Goal: Task Accomplishment & Management: Complete application form

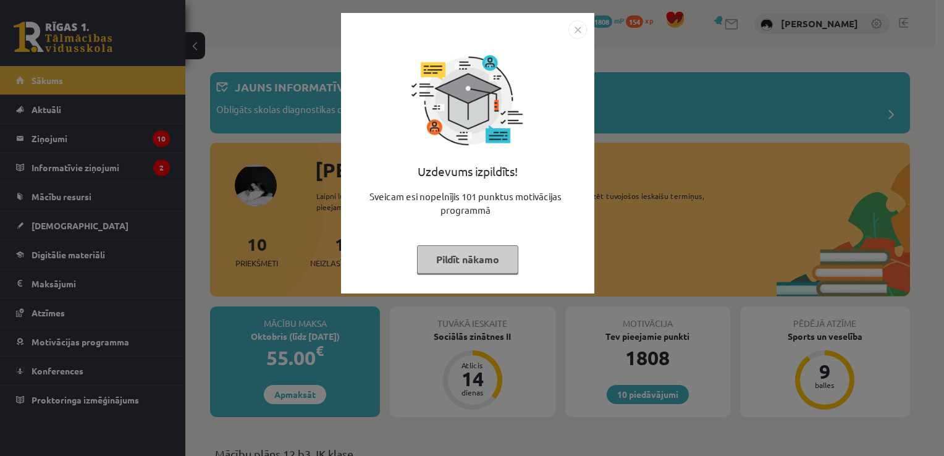
click at [576, 30] on img "Close" at bounding box center [577, 29] width 19 height 19
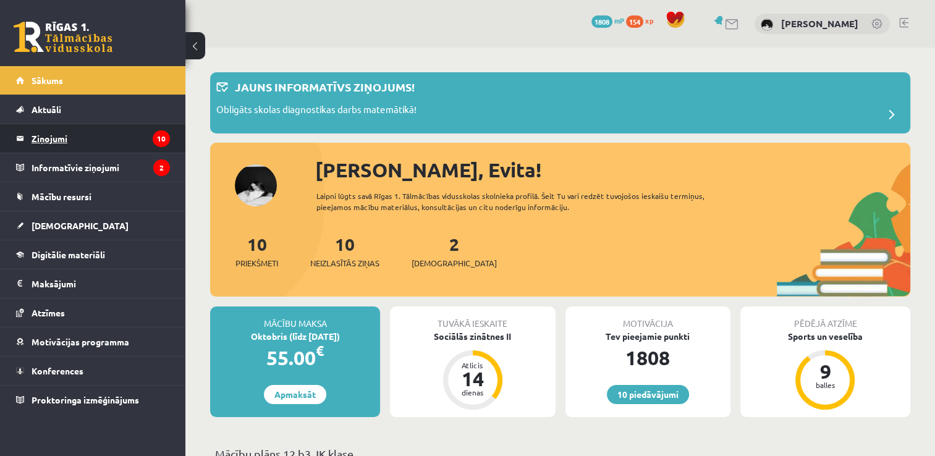
click at [126, 127] on legend "Ziņojumi 10" at bounding box center [101, 138] width 138 height 28
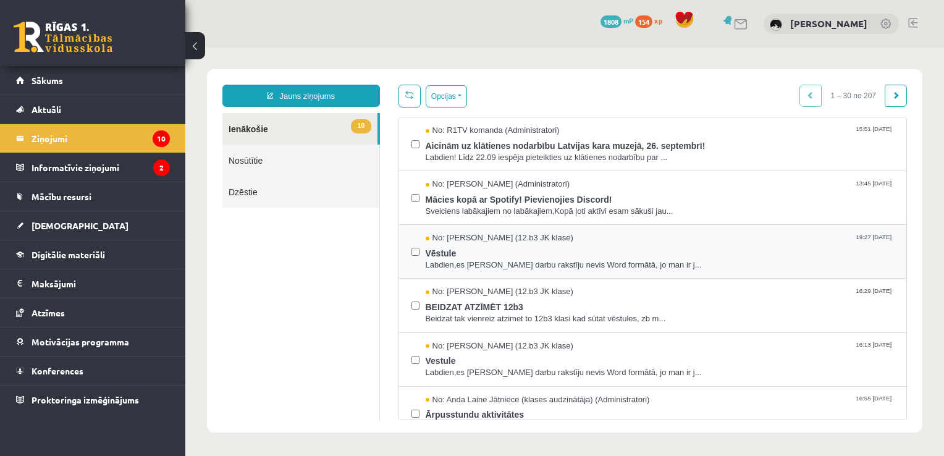
click at [415, 255] on label at bounding box center [415, 245] width 8 height 27
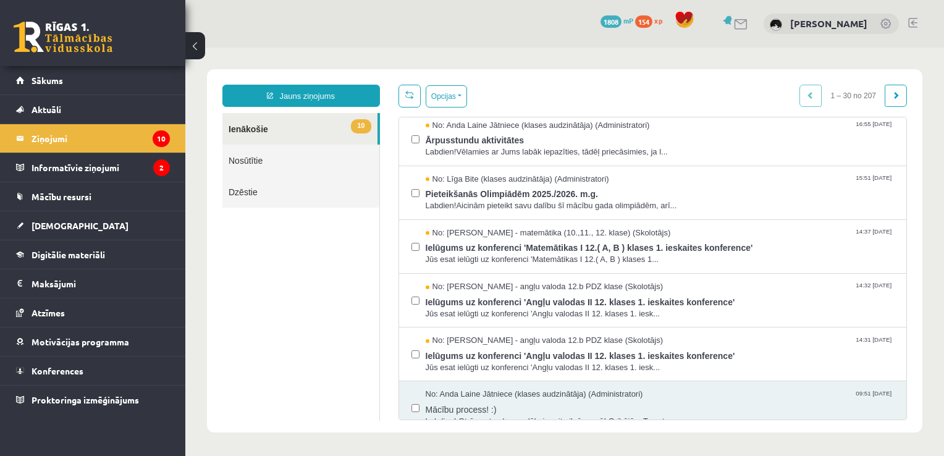
scroll to position [277, 0]
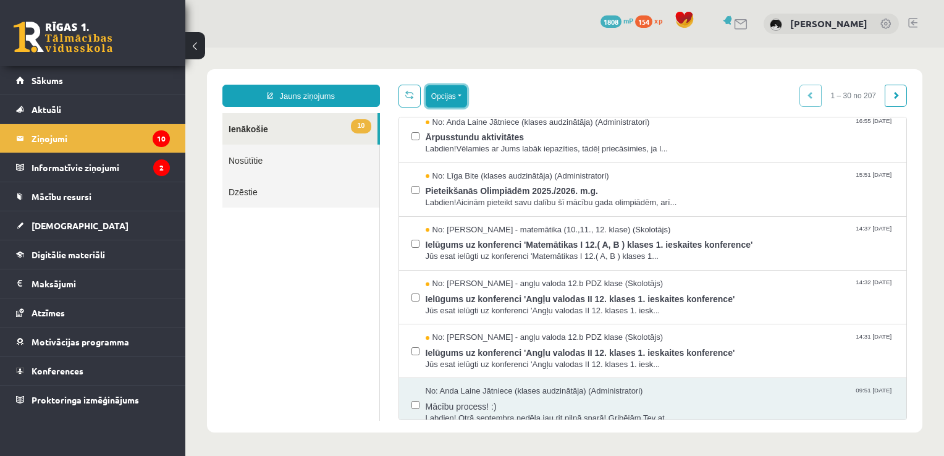
click at [447, 95] on button "Opcijas" at bounding box center [446, 96] width 41 height 22
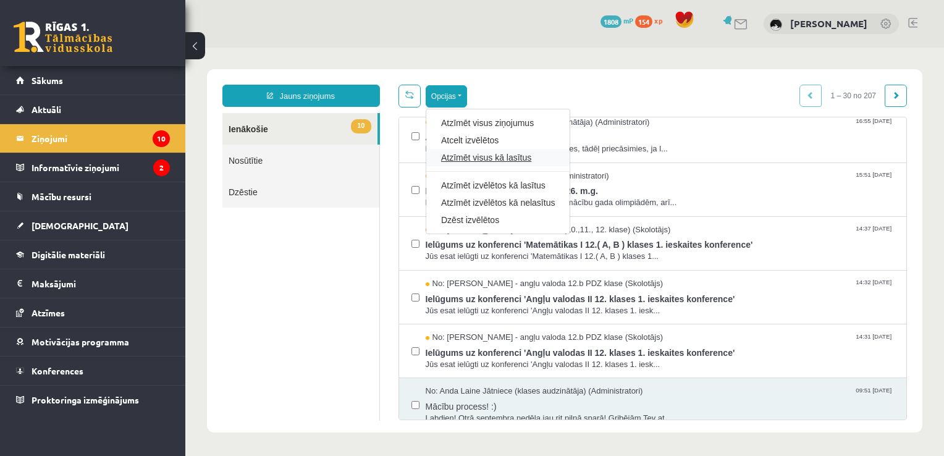
click at [476, 157] on link "Atzīmēt visus kā lasītus" at bounding box center [498, 157] width 114 height 12
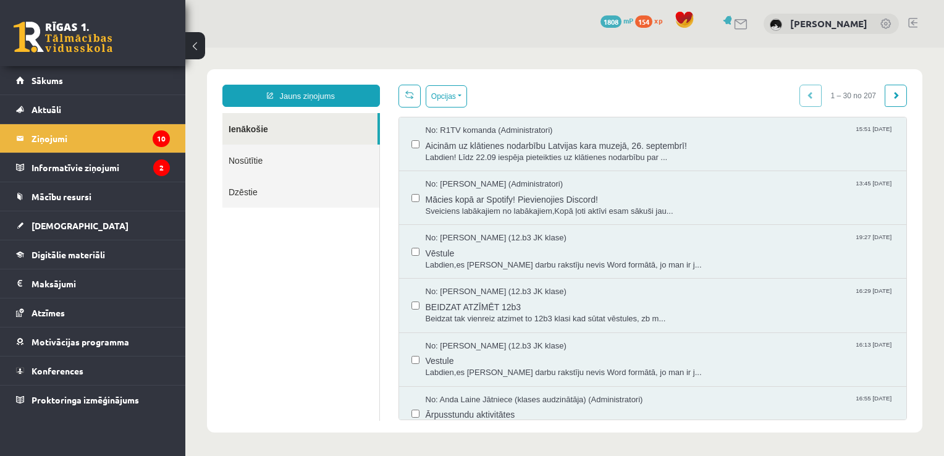
scroll to position [0, 0]
click at [106, 172] on legend "Informatīvie ziņojumi 2" at bounding box center [101, 167] width 138 height 28
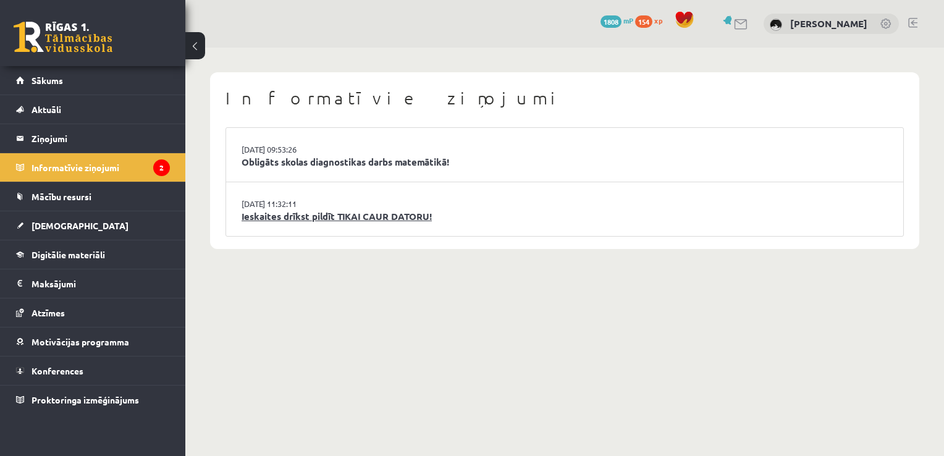
click at [395, 211] on link "Ieskaites drīkst pildīt TIKAI CAUR DATORU!" at bounding box center [565, 216] width 646 height 14
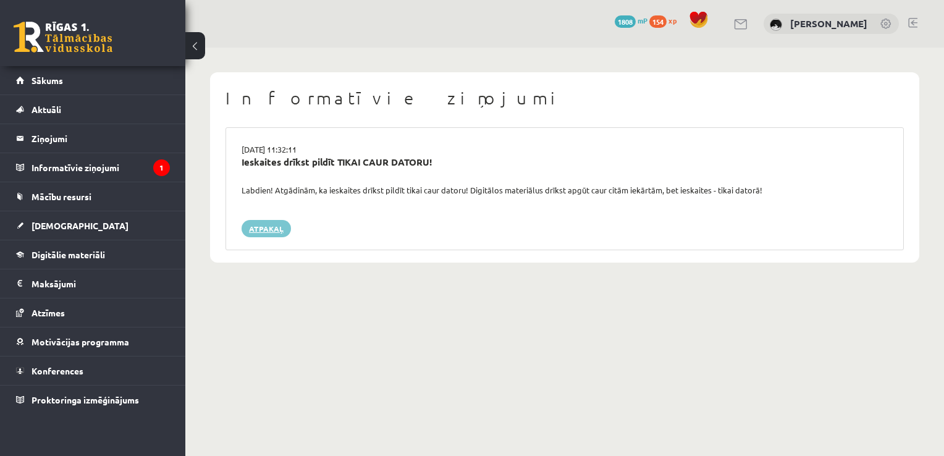
click at [277, 225] on link "Atpakaļ" at bounding box center [266, 228] width 49 height 17
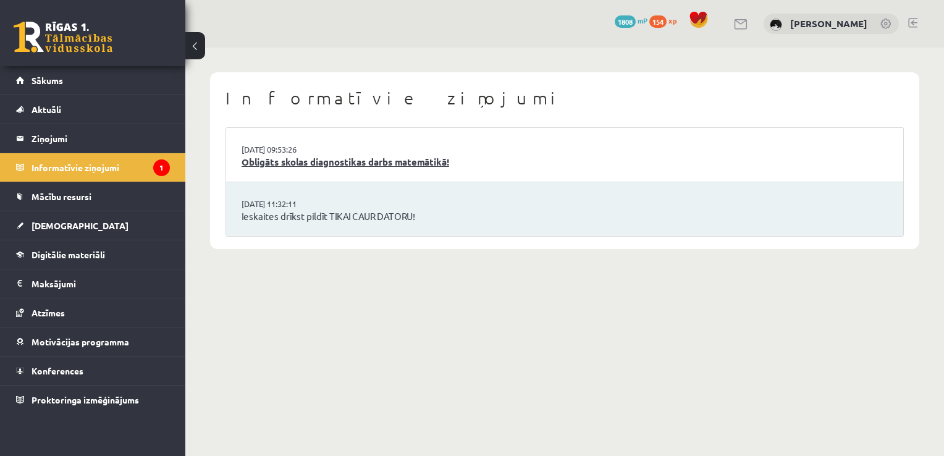
click at [405, 155] on link "Obligāts skolas diagnostikas darbs matemātikā!" at bounding box center [565, 162] width 646 height 14
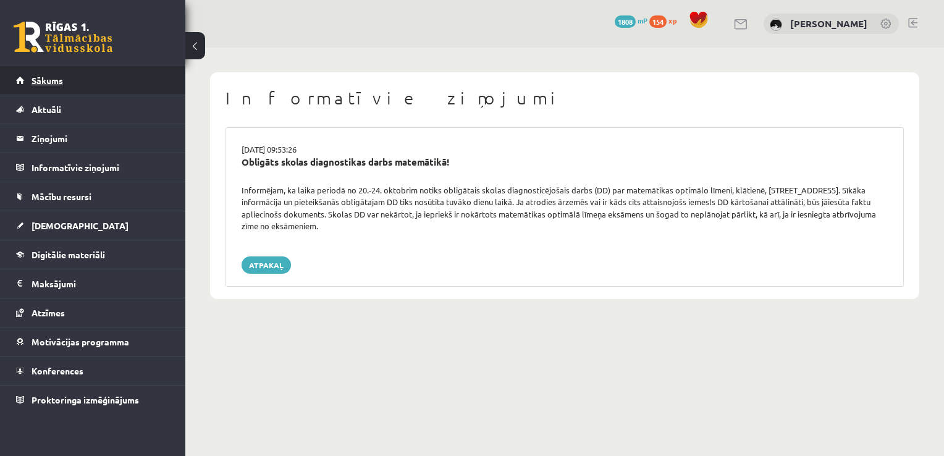
click at [89, 85] on link "Sākums" at bounding box center [93, 80] width 154 height 28
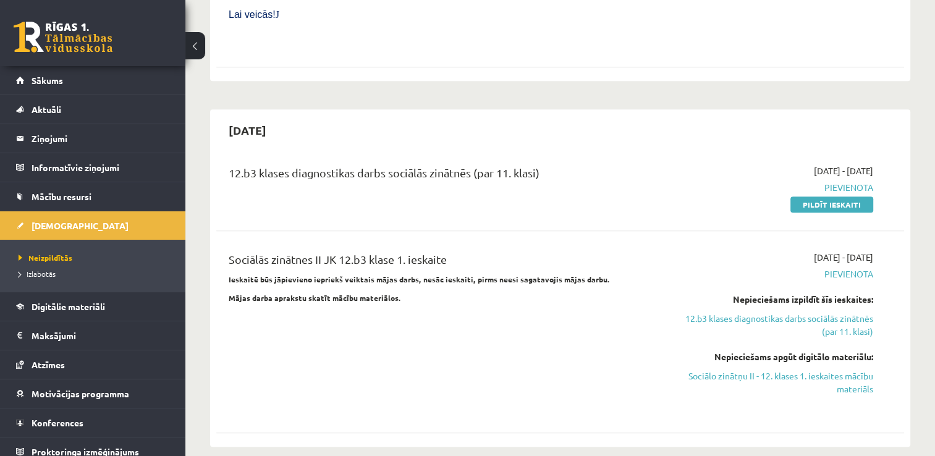
scroll to position [570, 0]
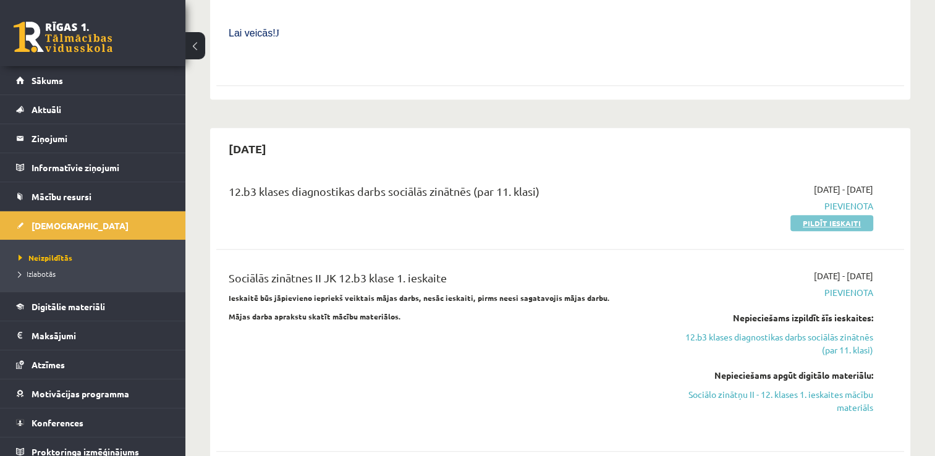
click at [818, 215] on link "Pildīt ieskaiti" at bounding box center [831, 223] width 83 height 16
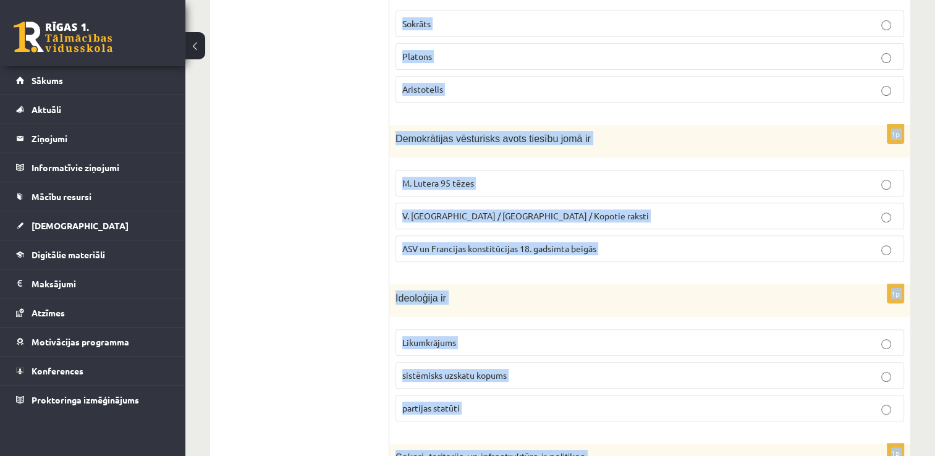
scroll to position [597, 0]
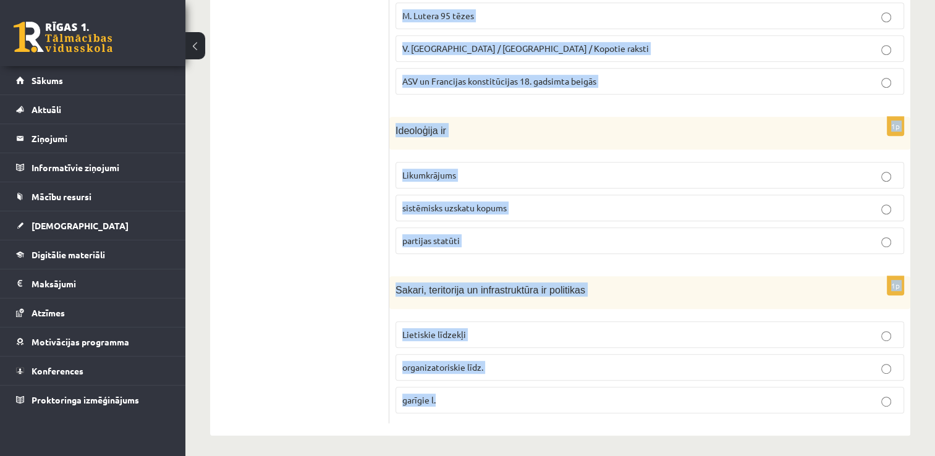
drag, startPoint x: 395, startPoint y: 244, endPoint x: 547, endPoint y: 394, distance: 214.0
click at [547, 394] on form "1p Sociālas grupas pazīme ir Nodarbošanās veids [DEMOGRAPHIC_DATA] piederība re…" at bounding box center [650, 24] width 496 height 799
copy form "Sociālas grupas pazīme ir Nodarbošanās veids individuālisms piederība reliģiska…"
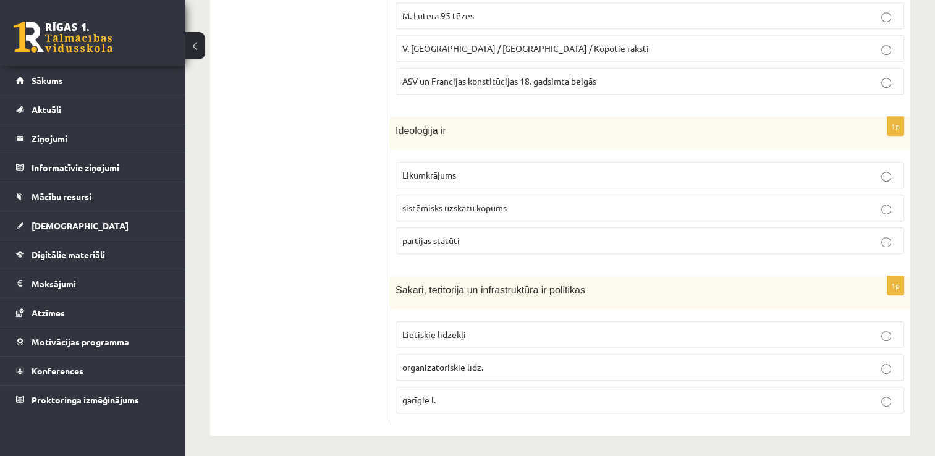
click at [229, 187] on ul "Tests A Tests B Tests C Tests D Tests E Tests F Izvērtējums!" at bounding box center [305, 24] width 167 height 799
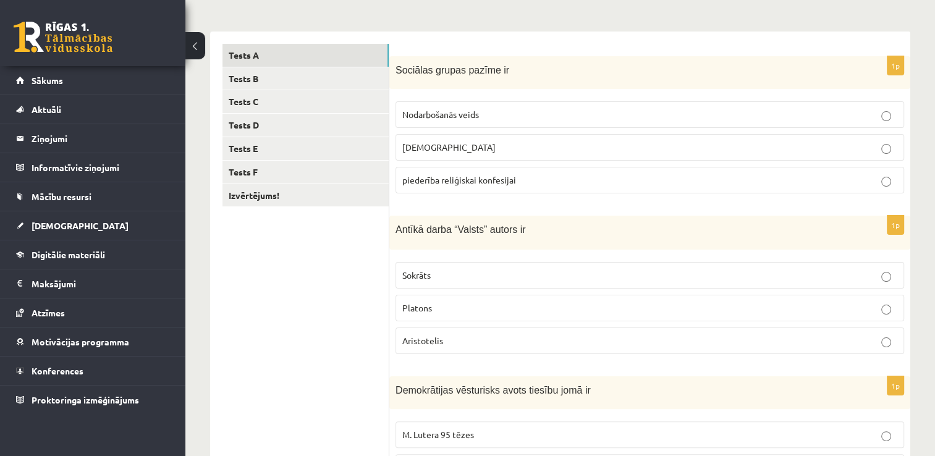
scroll to position [177, 0]
click at [468, 167] on fieldset "Nodarbošanās veids individuālisms piederība reliģiskai konfesijai" at bounding box center [649, 147] width 508 height 102
click at [469, 175] on span "piederība reliģiskai konfesijai" at bounding box center [459, 180] width 114 height 11
click at [436, 311] on p "Platons" at bounding box center [649, 309] width 495 height 13
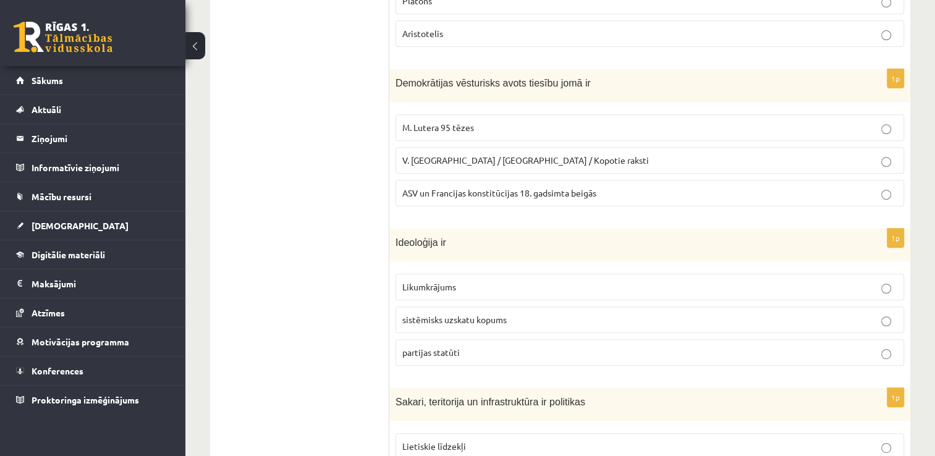
scroll to position [489, 0]
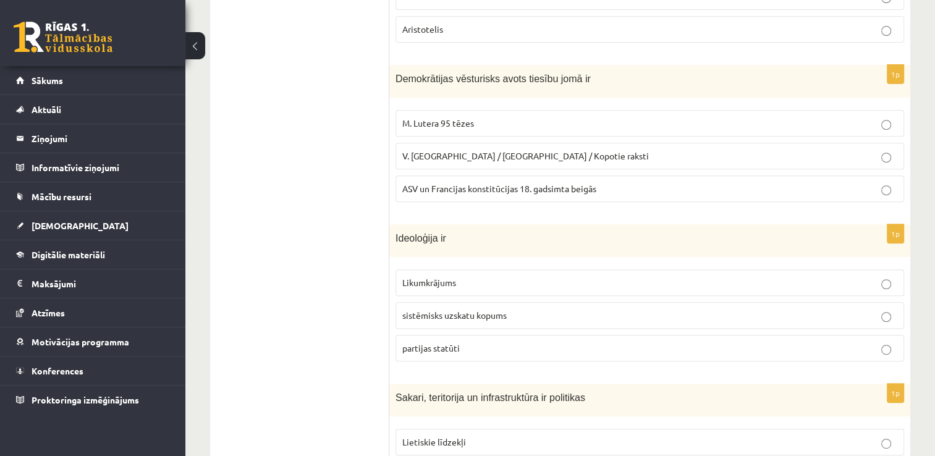
click at [501, 182] on p "ASV un Francijas konstitūcijas 18. gadsimta beigās" at bounding box center [649, 188] width 495 height 13
click at [502, 311] on span "sistēmisks uzskatu kopums" at bounding box center [454, 314] width 104 height 11
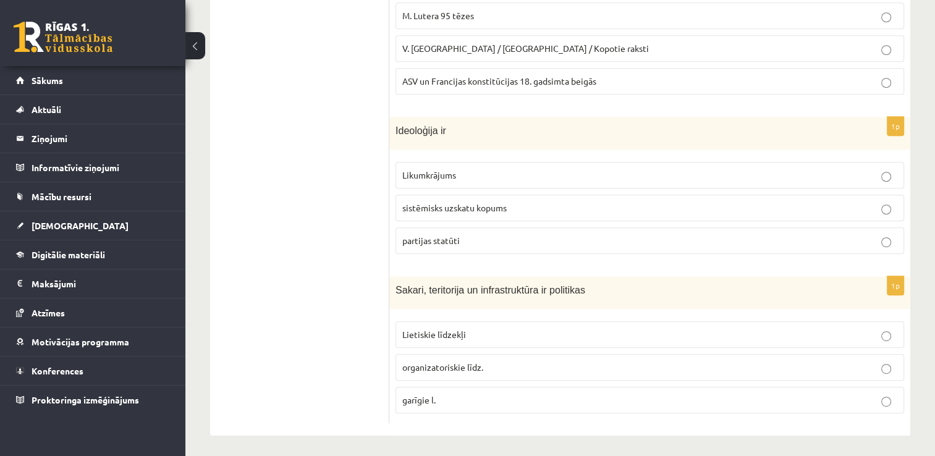
click at [465, 335] on p "Lietiskie līdzekļi" at bounding box center [649, 334] width 495 height 13
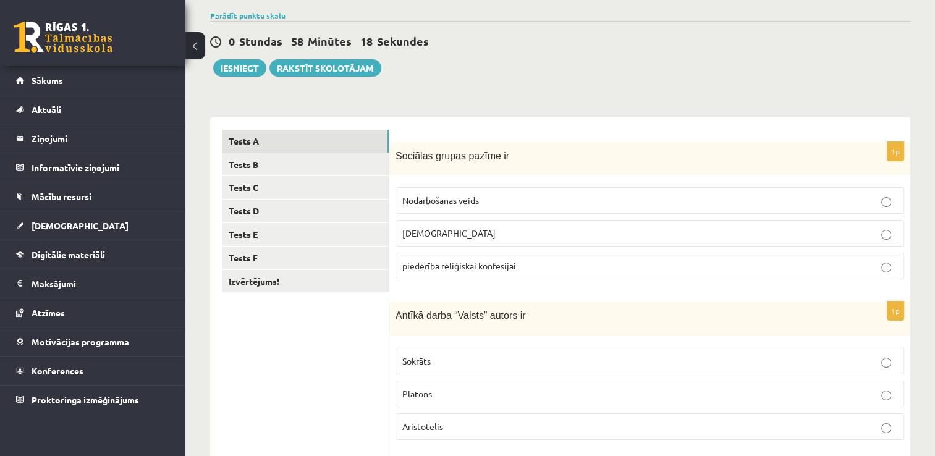
scroll to position [89, 0]
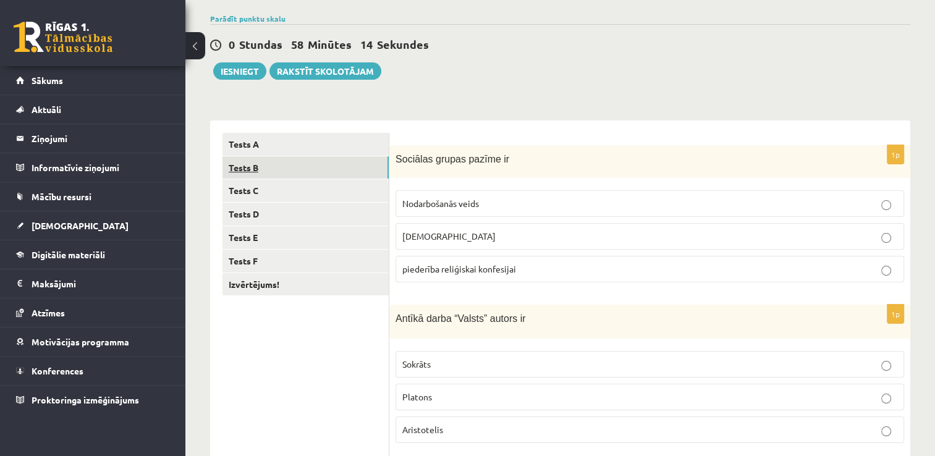
click at [327, 169] on link "Tests B" at bounding box center [305, 167] width 166 height 23
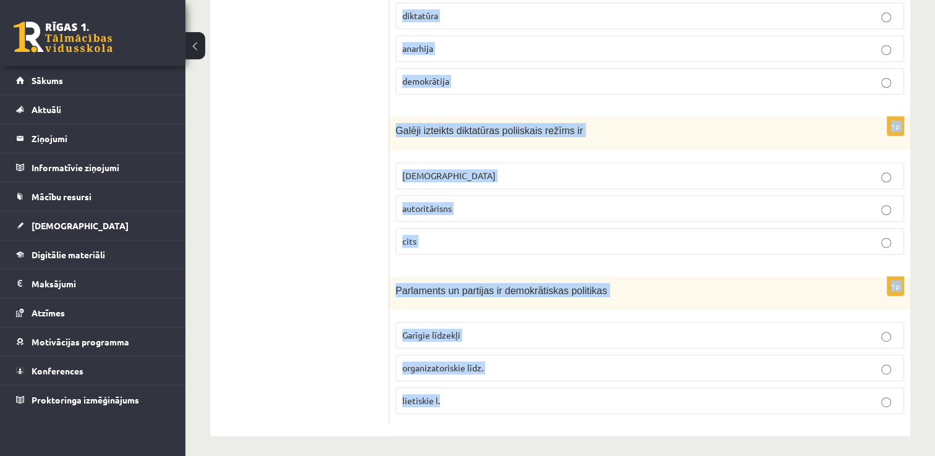
scroll to position [597, 0]
drag, startPoint x: 395, startPoint y: 159, endPoint x: 608, endPoint y: 394, distance: 317.5
click at [608, 394] on form "1p Sociālas grupas pazīme nav Hobijs izglītības līmenis mantiskais stāvoklis 1p…" at bounding box center [650, 24] width 496 height 799
copy form "Sociālas grupas pazīme nav Hobijs izglītības līmenis mantiskais stāvoklis 1p Ci…"
click at [392, 258] on div "1p Galēji izteikts diktatūras poliiskais režīms ir totalitārisms autoritārisns …" at bounding box center [649, 190] width 521 height 148
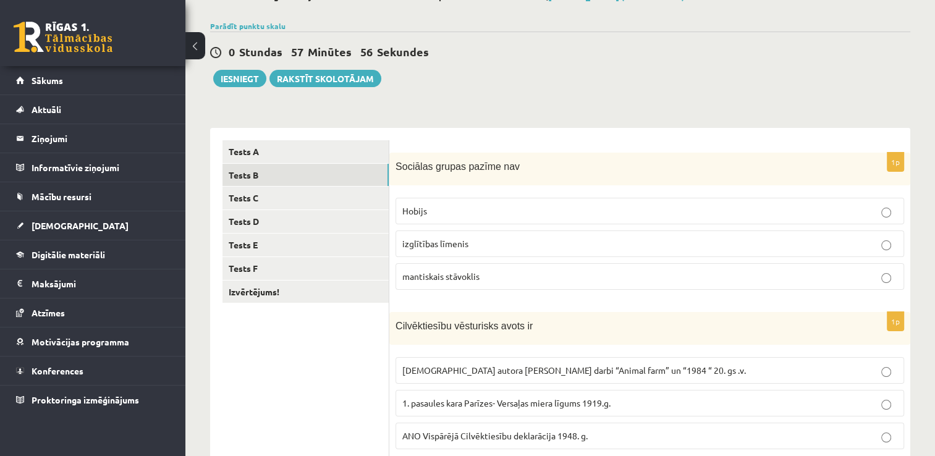
scroll to position [91, 0]
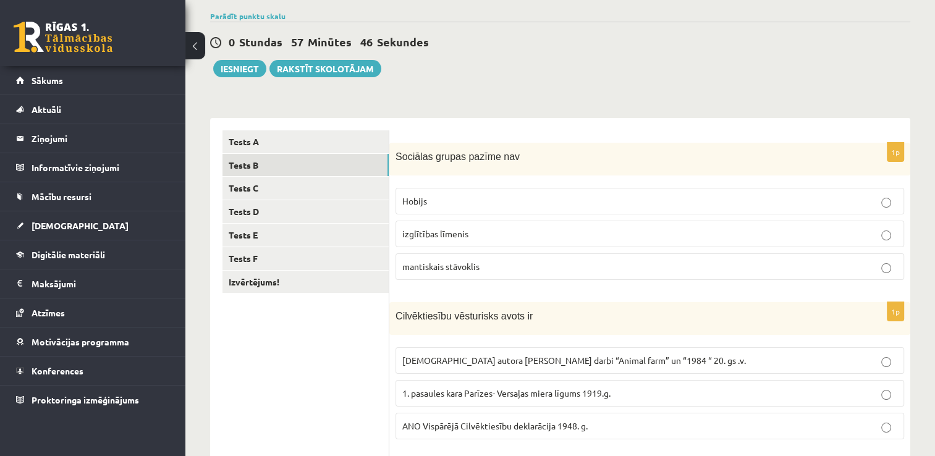
click at [432, 193] on label "Hobijs" at bounding box center [649, 201] width 508 height 27
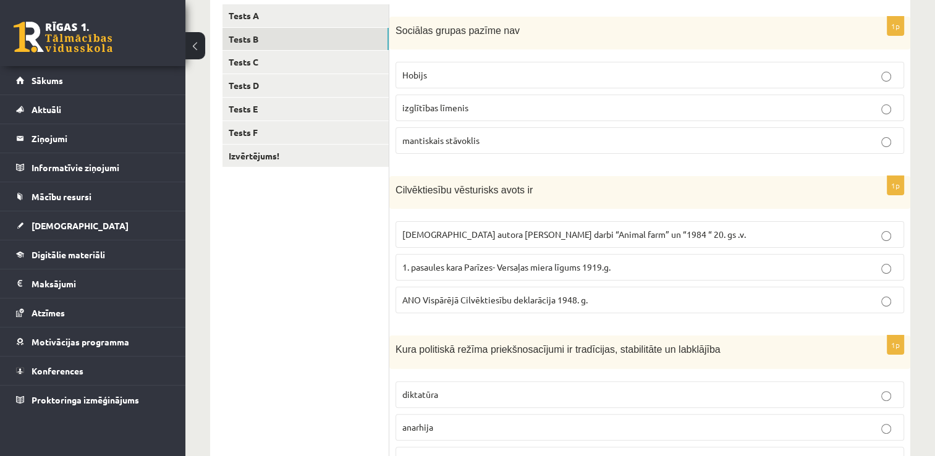
scroll to position [219, 0]
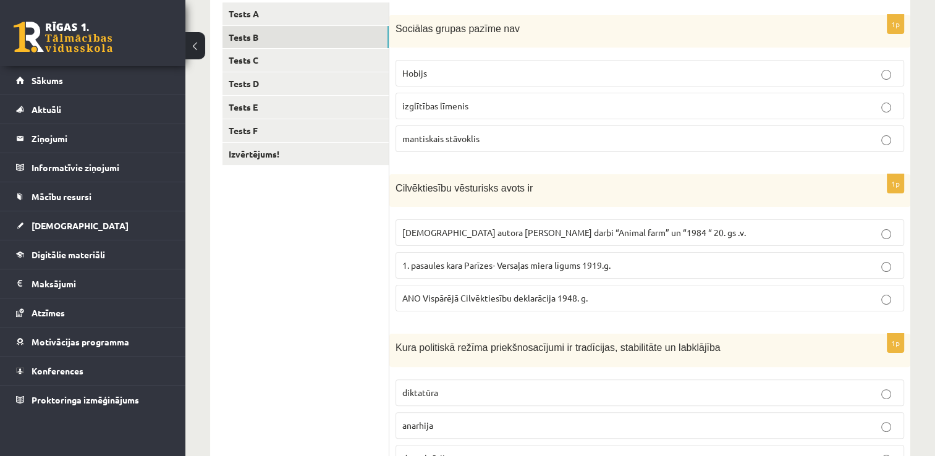
click at [480, 288] on label "ANO Vispārējā Cilvēktiesību deklarācija 1948. g." at bounding box center [649, 298] width 508 height 27
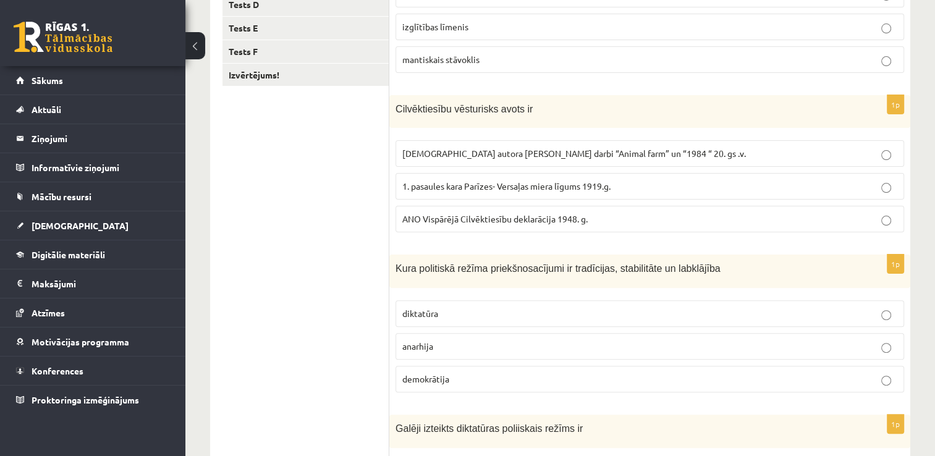
scroll to position [297, 0]
click at [486, 382] on p "demokrātija" at bounding box center [649, 380] width 495 height 13
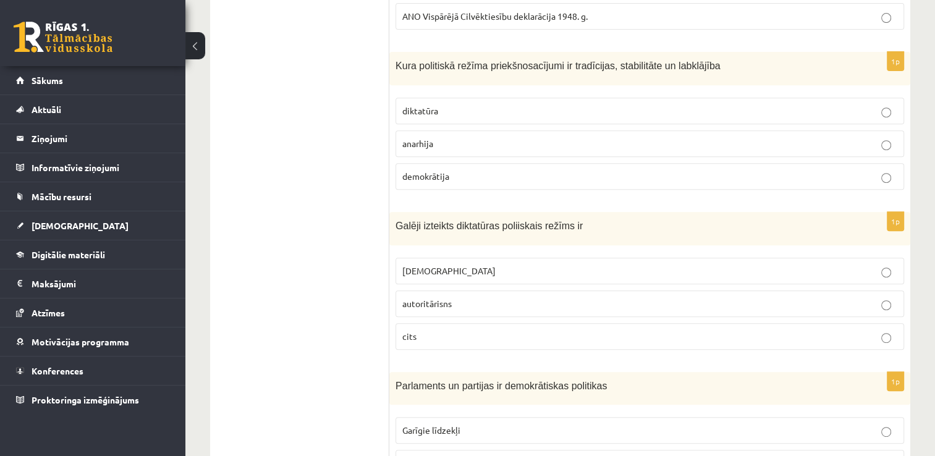
scroll to position [500, 0]
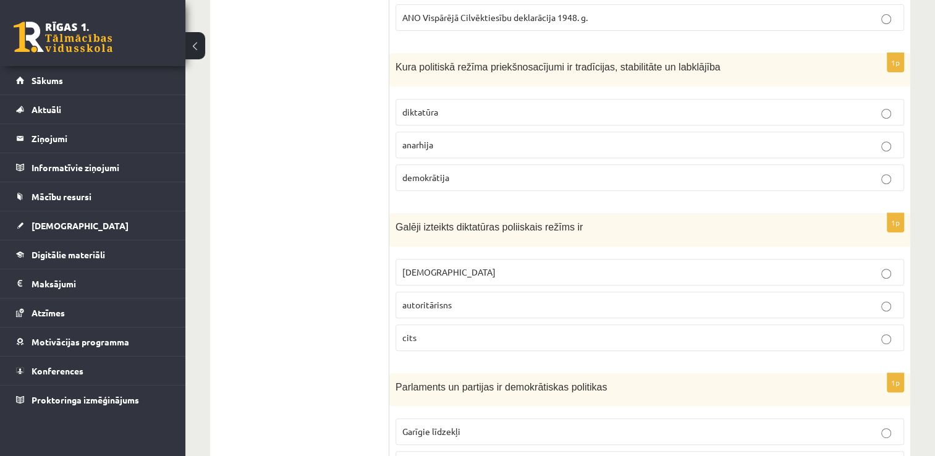
click at [484, 273] on p "totalitārisms" at bounding box center [649, 272] width 495 height 13
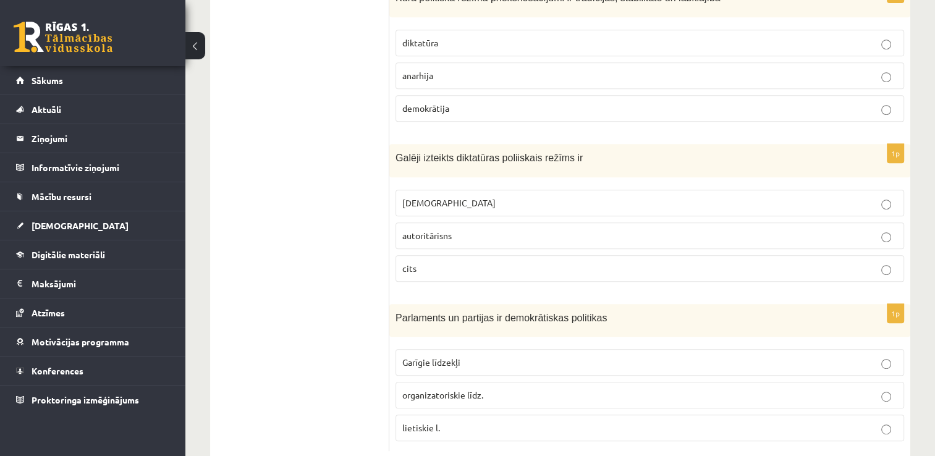
scroll to position [597, 0]
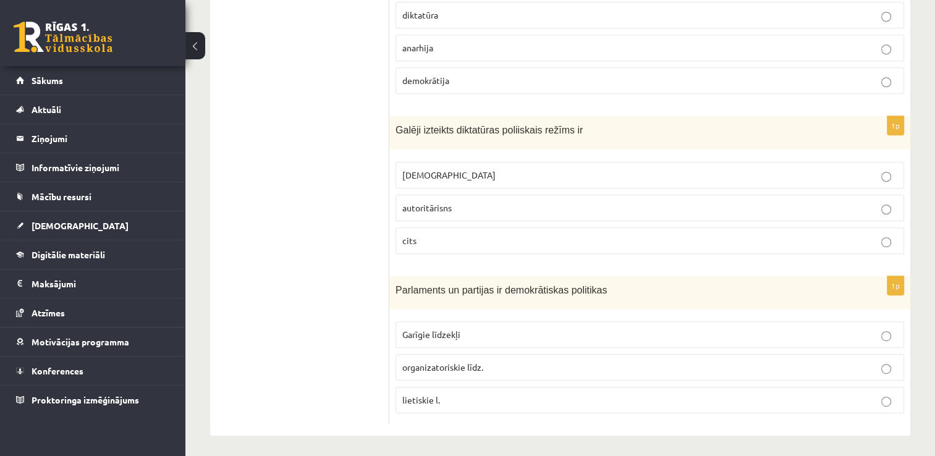
click at [560, 397] on p "lietiskie l." at bounding box center [649, 400] width 495 height 13
click at [486, 364] on p "organizatoriskie līdz." at bounding box center [649, 367] width 495 height 13
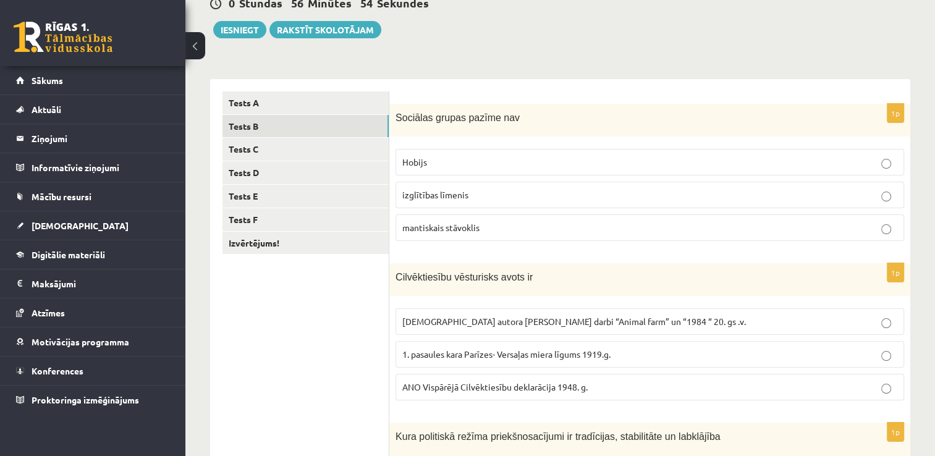
scroll to position [128, 0]
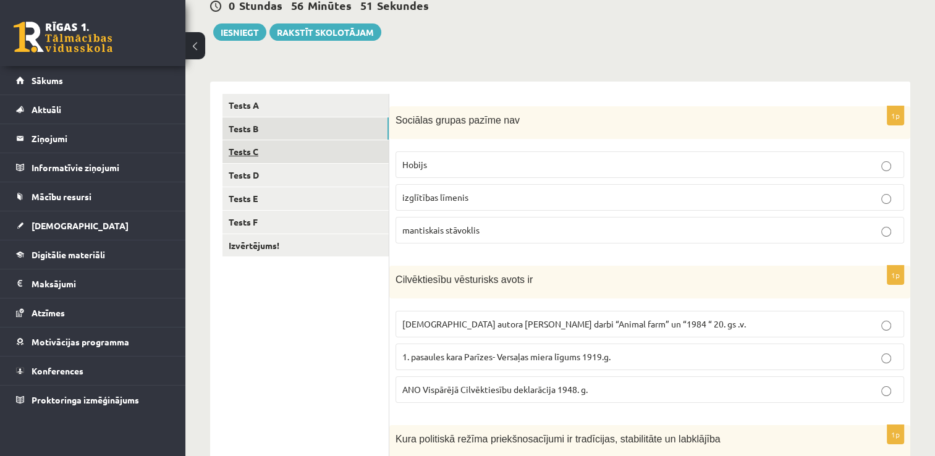
click at [338, 148] on link "Tests C" at bounding box center [305, 151] width 166 height 23
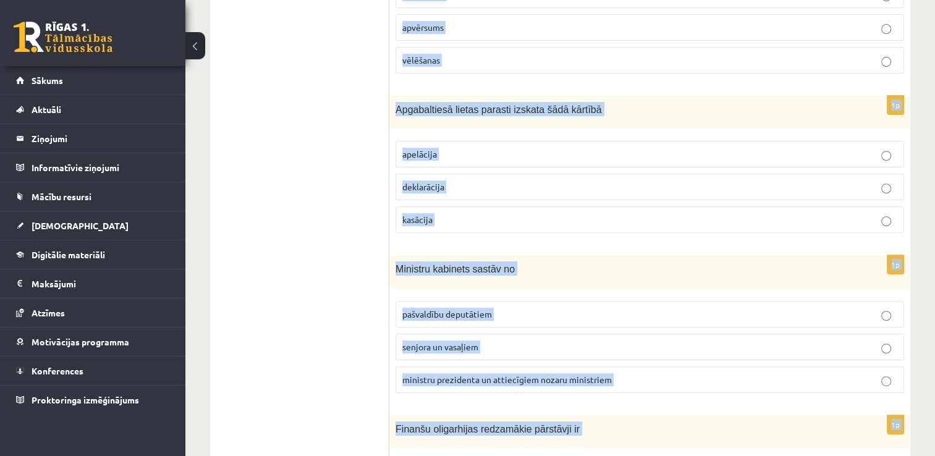
scroll to position [597, 0]
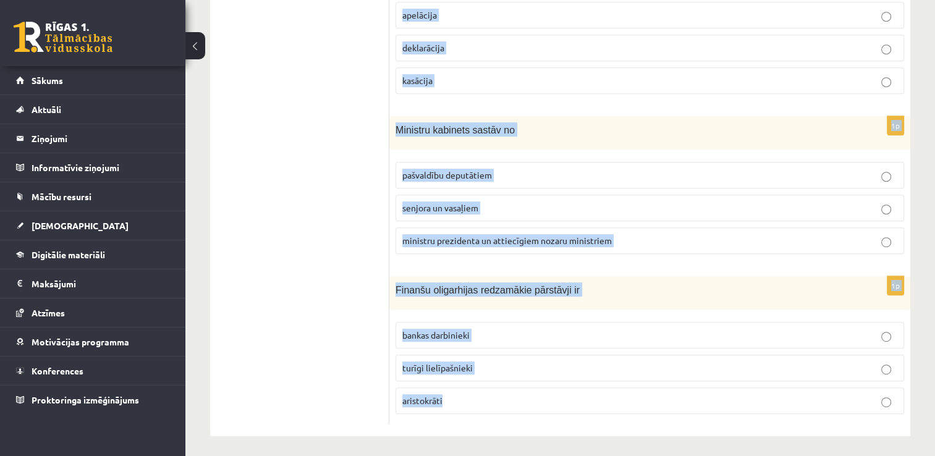
drag, startPoint x: 394, startPoint y: 122, endPoint x: 617, endPoint y: 411, distance: 365.1
click at [617, 411] on form "1p Kura pēc nozīmes kā valsts amatpersona ir Saeimas priekšsēdētājs ? pirmā 3. …" at bounding box center [650, 23] width 496 height 799
copy form "Kura pēc nozīmes kā valsts amatpersona ir Saeimas priekšsēdētājs ? pirmā 3. 2. …"
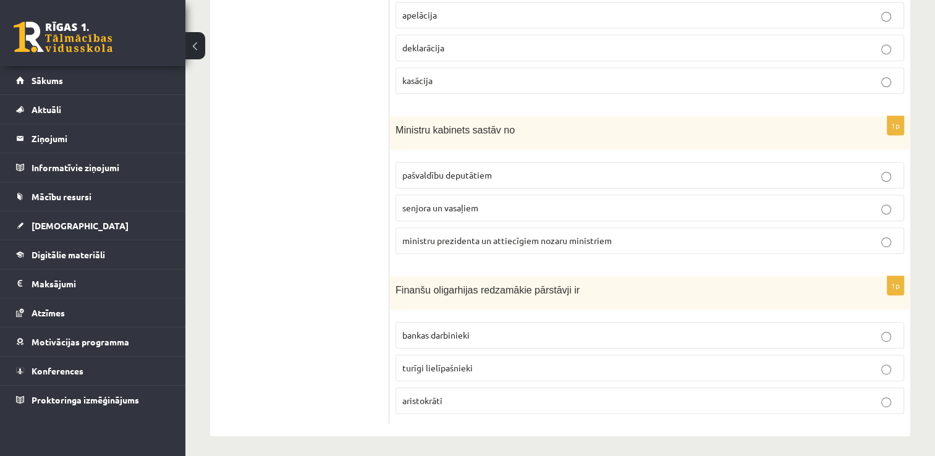
click at [352, 308] on ul "Tests A Tests B Tests C Tests D Tests E Tests F Izvērtējums!" at bounding box center [305, 23] width 167 height 799
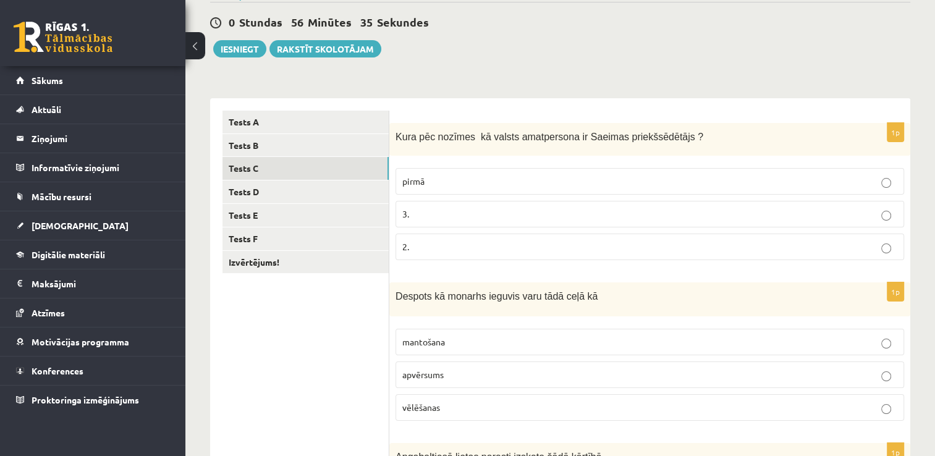
scroll to position [130, 0]
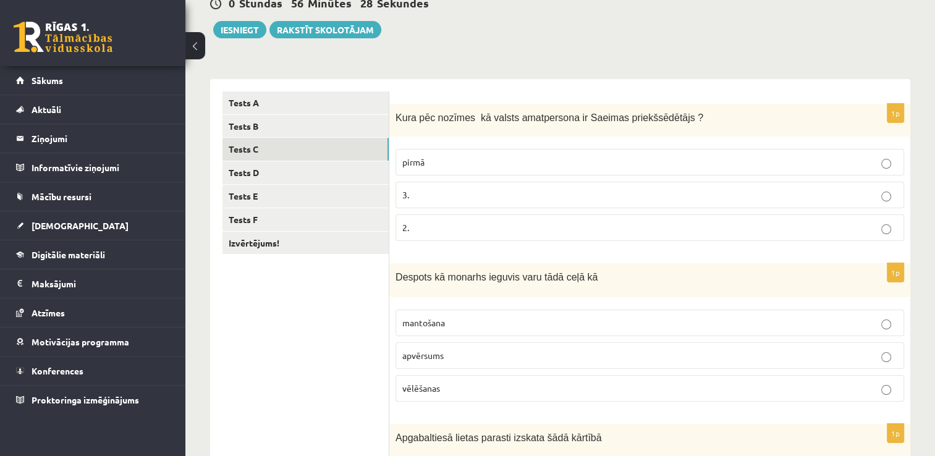
click at [653, 198] on p "3." at bounding box center [649, 194] width 495 height 13
click at [593, 232] on p "2." at bounding box center [649, 227] width 495 height 13
click at [550, 189] on p "3." at bounding box center [649, 194] width 495 height 13
click at [447, 367] on fieldset "mantošana apvērsums vēlēšanas" at bounding box center [649, 354] width 508 height 102
click at [467, 350] on p "apvērsums" at bounding box center [649, 355] width 495 height 13
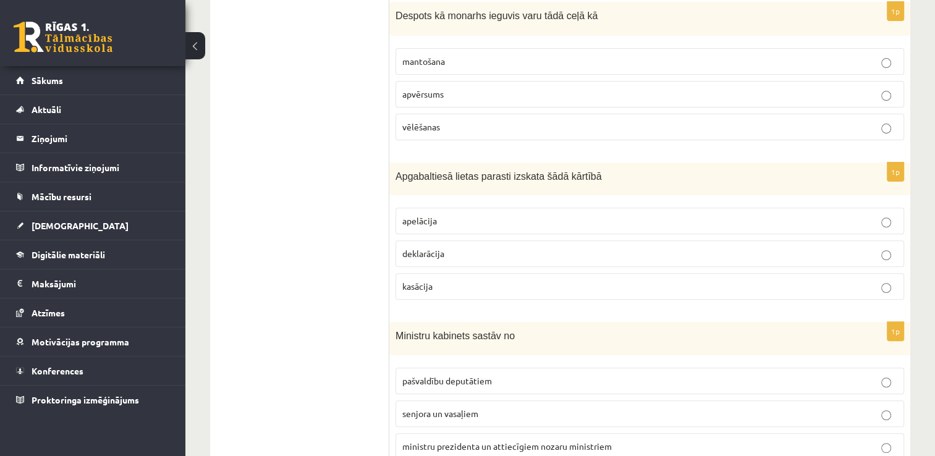
scroll to position [393, 0]
click at [712, 225] on label "apelācija" at bounding box center [649, 219] width 508 height 27
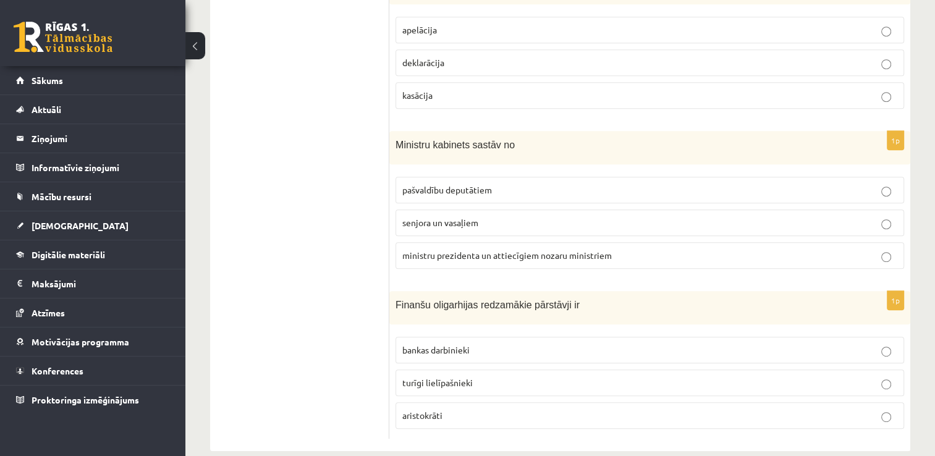
scroll to position [586, 0]
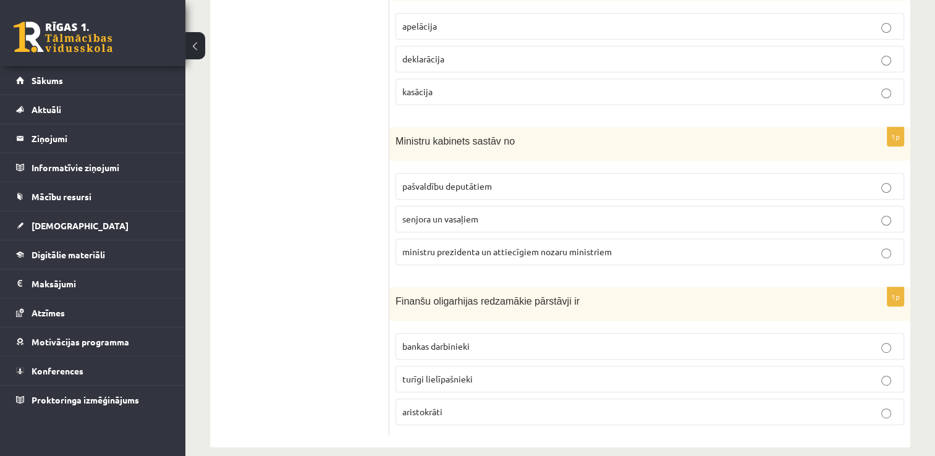
click at [534, 256] on label "ministru prezidenta un attiecīgiem nozaru ministriem" at bounding box center [649, 251] width 508 height 27
click at [441, 406] on span "aristokrāti" at bounding box center [422, 411] width 40 height 11
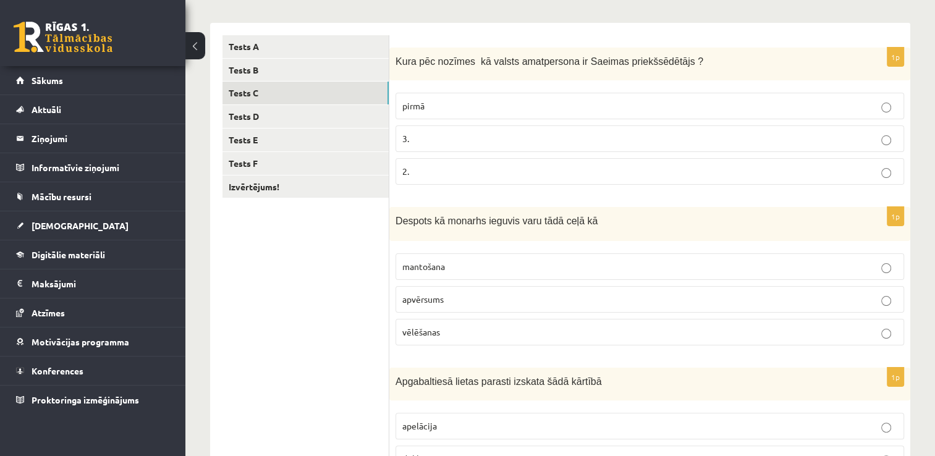
scroll to position [188, 0]
click at [857, 170] on p "2." at bounding box center [649, 170] width 495 height 13
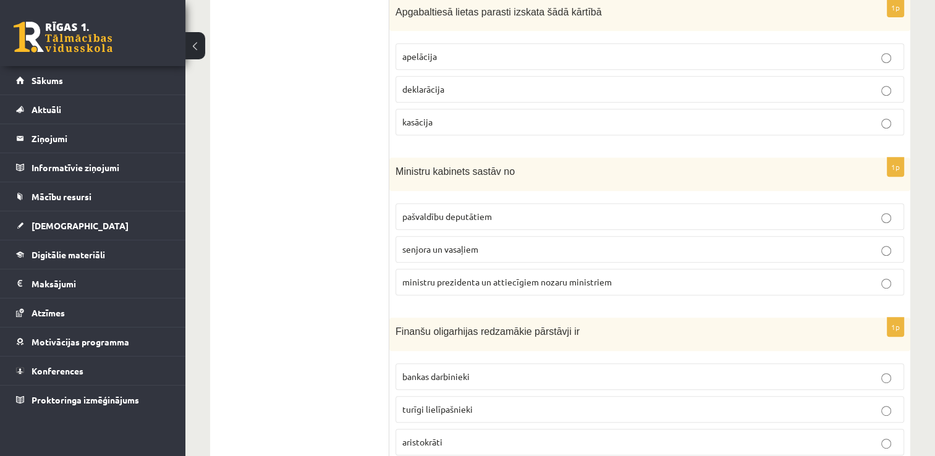
scroll to position [568, 0]
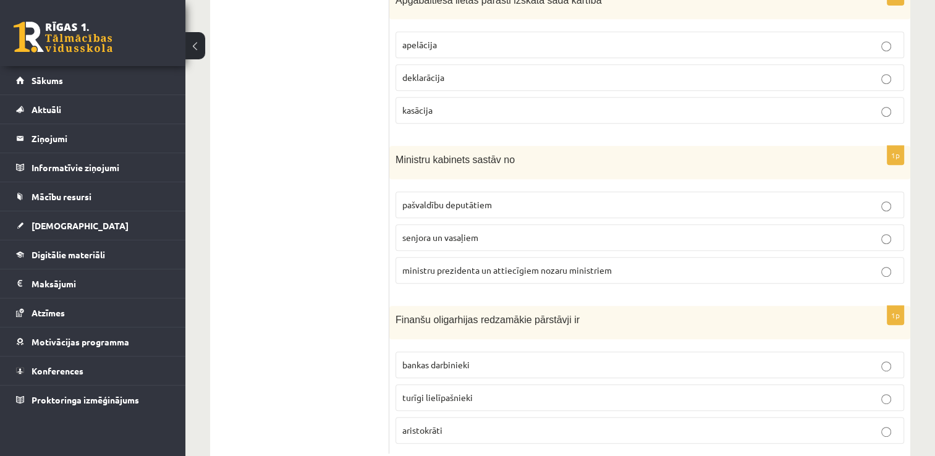
click at [446, 395] on span "turīgi lielīpašnieki" at bounding box center [437, 397] width 70 height 11
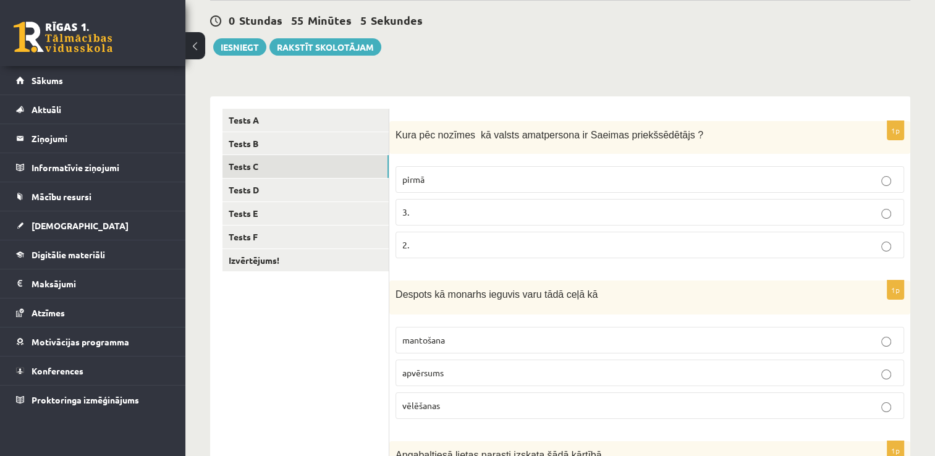
scroll to position [93, 0]
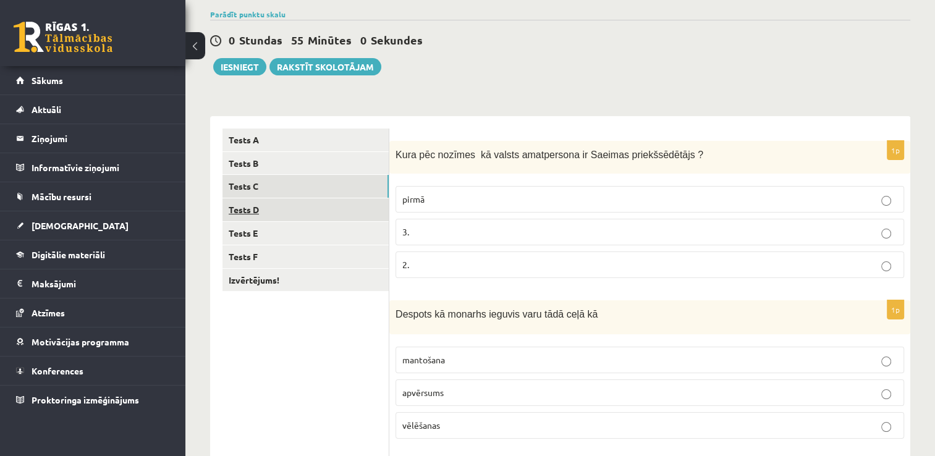
click at [365, 215] on link "Tests D" at bounding box center [305, 209] width 166 height 23
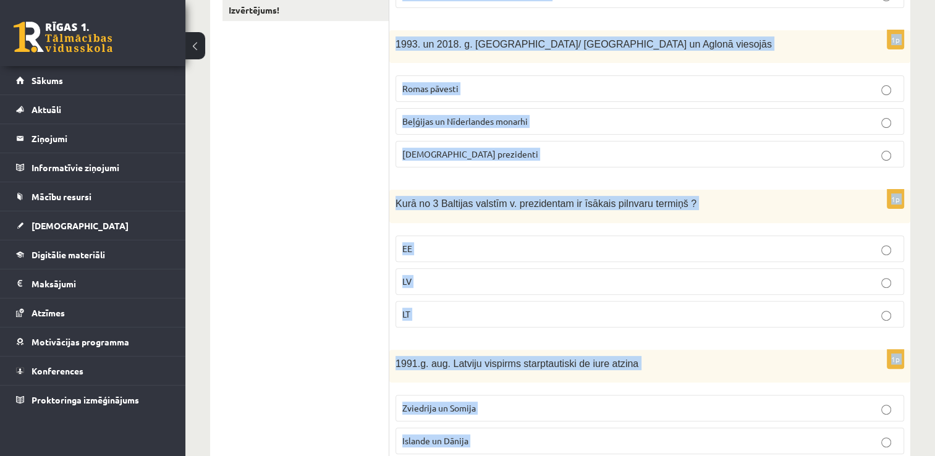
scroll to position [596, 0]
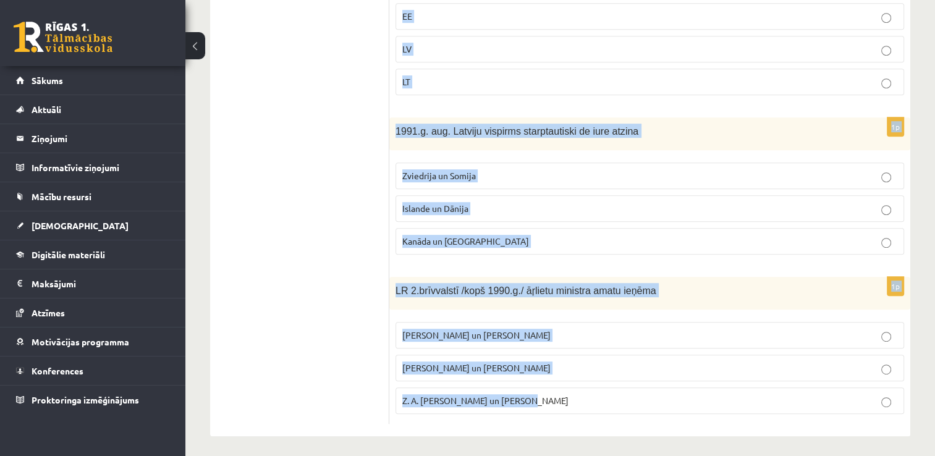
drag, startPoint x: 395, startPoint y: 151, endPoint x: 546, endPoint y: 486, distance: 367.2
copy form "Par Eiroparlamenta deputātiem ir strādājuši vai strādā V. Koziols un A. Kalvīti…"
click at [516, 387] on label "Z. A. Meierovics un V. Munters" at bounding box center [649, 400] width 508 height 27
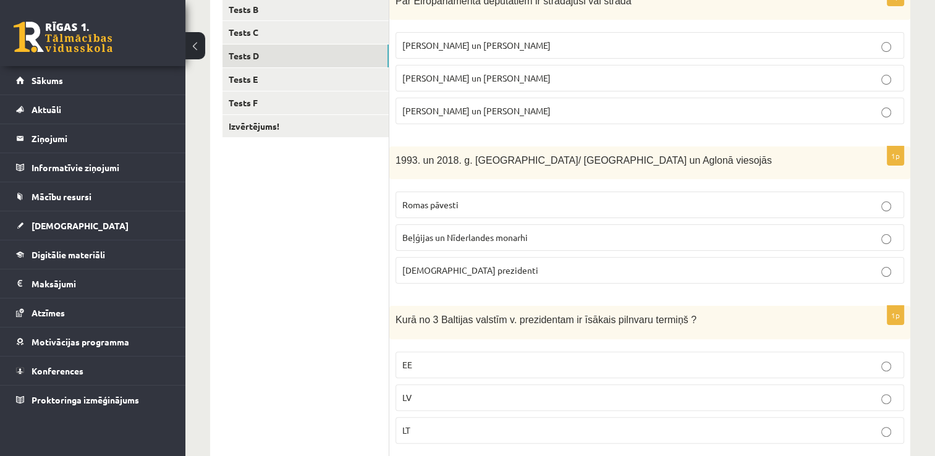
scroll to position [201, 0]
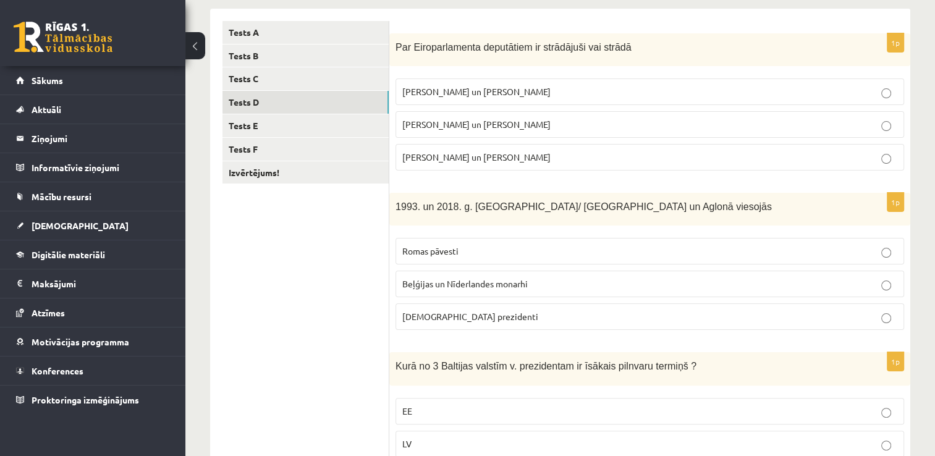
click at [709, 124] on p "I. Vaidere un N. Ušakovs" at bounding box center [649, 124] width 495 height 13
click at [483, 282] on span "Beļģijas un Nīderlandes monarhi" at bounding box center [464, 283] width 125 height 11
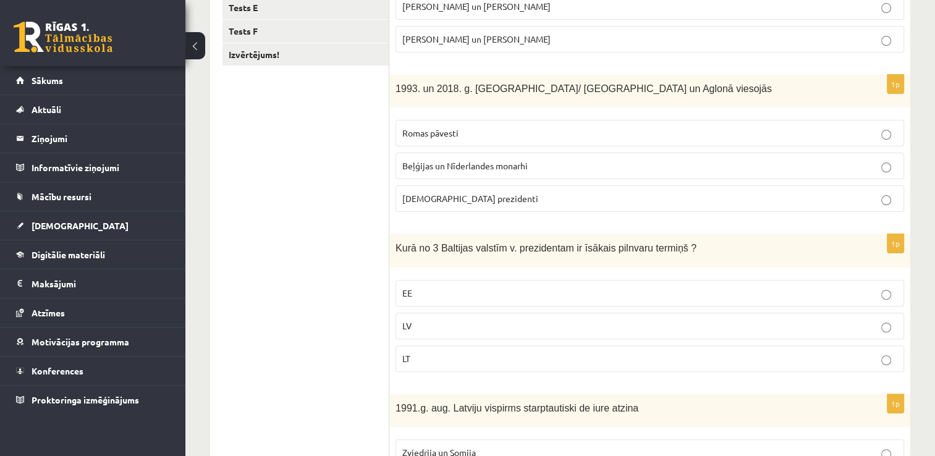
scroll to position [320, 0]
click at [583, 290] on p "EE" at bounding box center [649, 291] width 495 height 13
drag, startPoint x: 802, startPoint y: 238, endPoint x: 809, endPoint y: 278, distance: 40.0
click at [809, 278] on div "1p Kurā no 3 Baltijas valstīm v. prezidentam ir īsākais pilnvaru termiņš ? EE L…" at bounding box center [649, 306] width 521 height 147
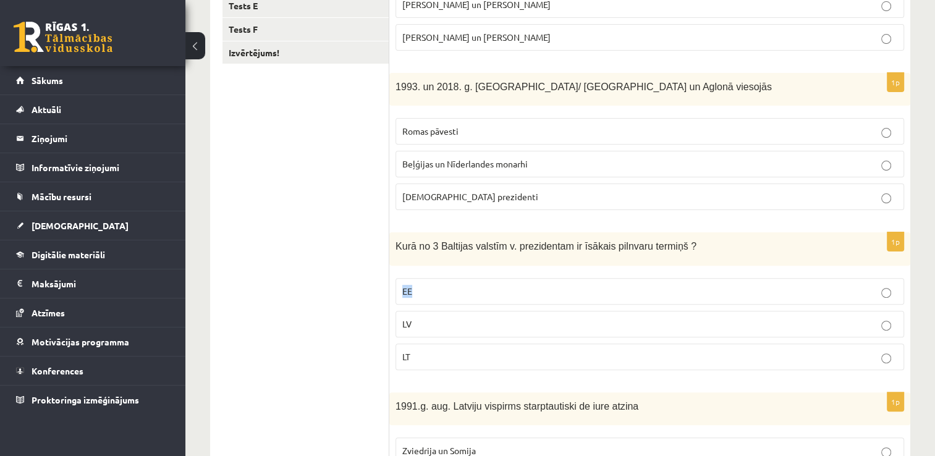
click at [924, 267] on div "**********" at bounding box center [559, 231] width 749 height 1009
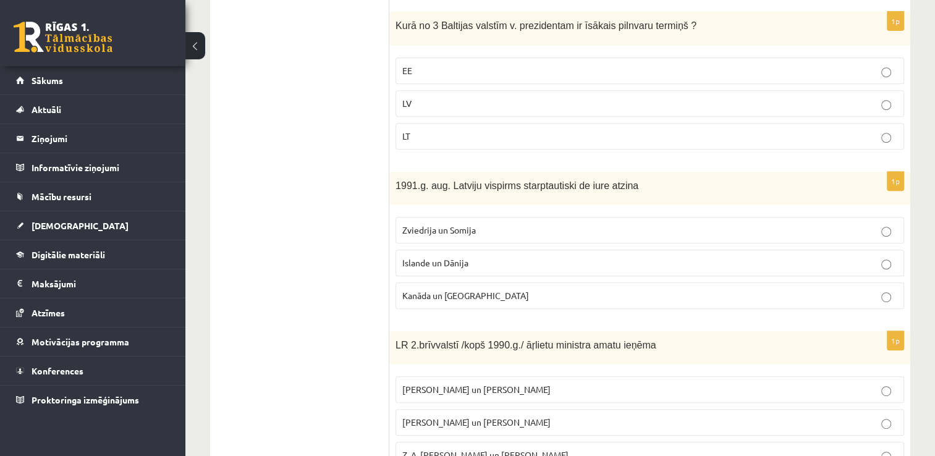
scroll to position [540, 0]
click at [497, 230] on p "Zviedrija un Somija" at bounding box center [649, 231] width 495 height 13
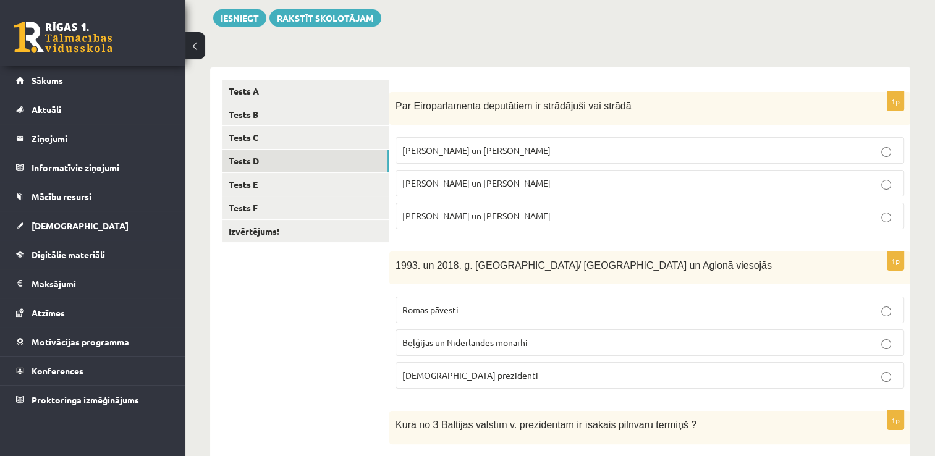
scroll to position [149, 0]
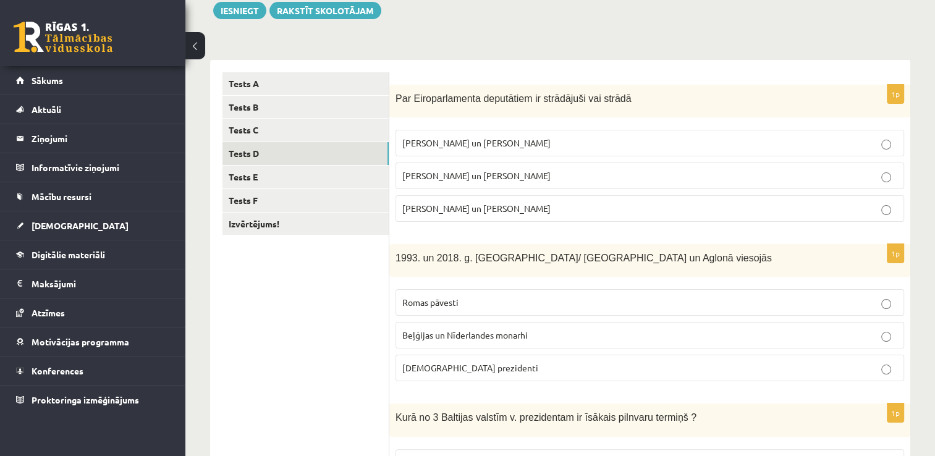
click at [457, 308] on p "Romas pāvesti" at bounding box center [649, 302] width 495 height 13
click at [478, 334] on span "Beļģijas un Nīderlandes monarhi" at bounding box center [464, 334] width 125 height 11
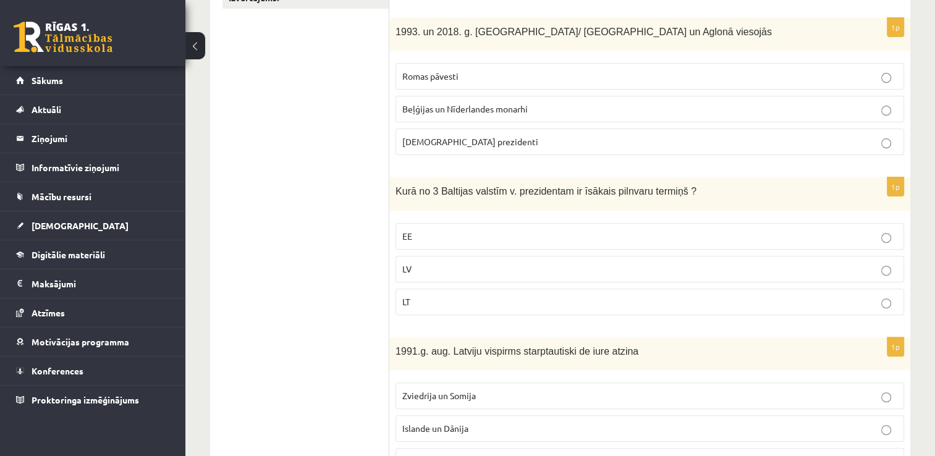
scroll to position [381, 0]
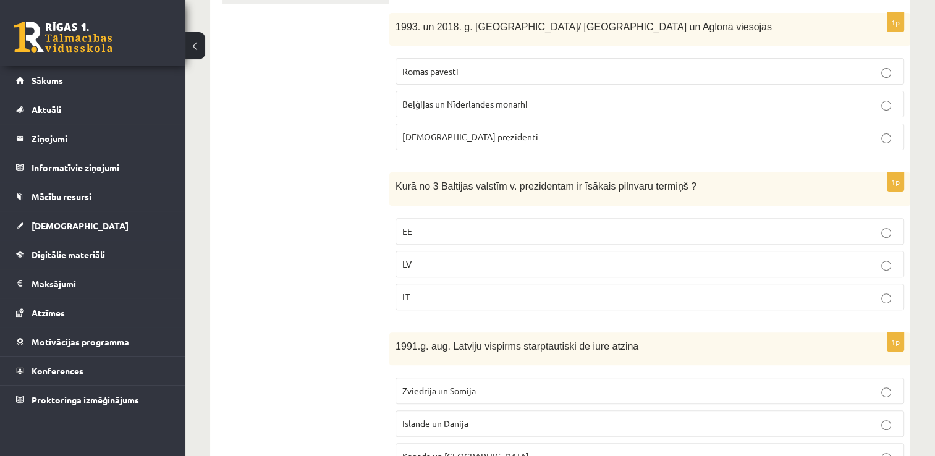
click at [473, 269] on label "LV" at bounding box center [649, 264] width 508 height 27
click at [712, 417] on p "Islande un Dānija" at bounding box center [649, 423] width 495 height 13
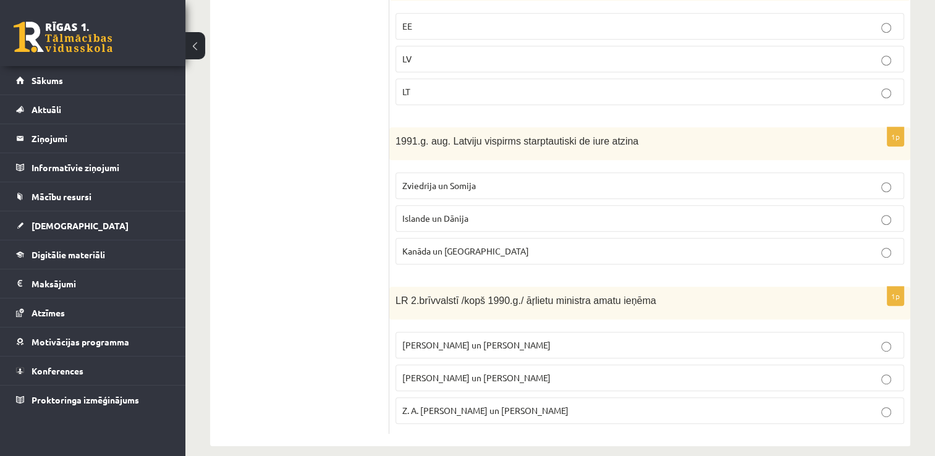
scroll to position [596, 0]
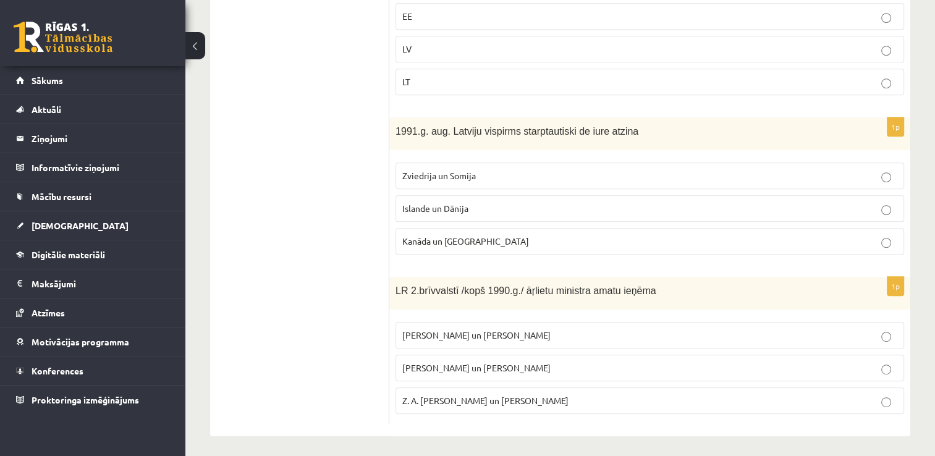
click at [478, 364] on span "A. Pabriks un J Jurkāns" at bounding box center [476, 367] width 148 height 11
click at [812, 397] on p "Z. A. Meierovics un V. Munters" at bounding box center [649, 400] width 495 height 13
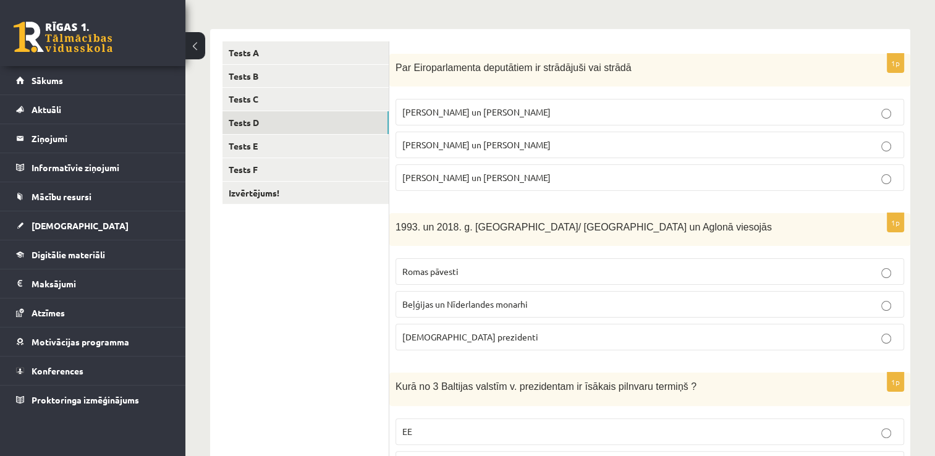
scroll to position [91, 0]
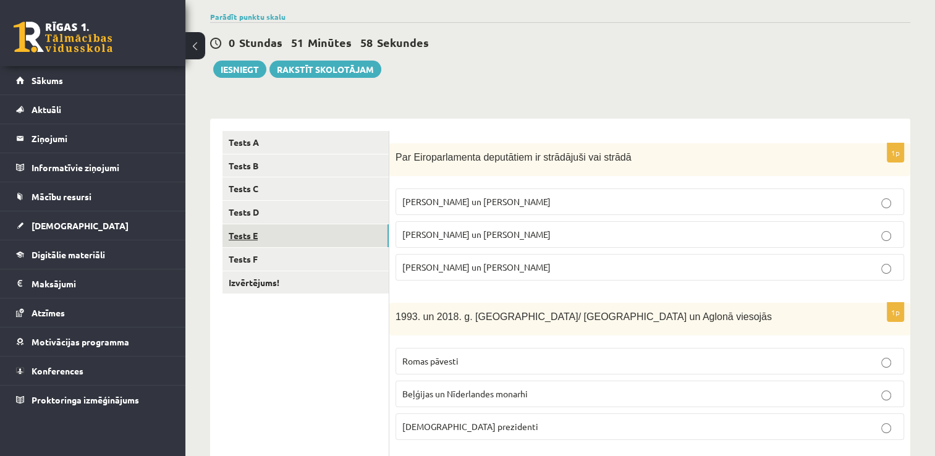
click at [330, 230] on link "Tests E" at bounding box center [305, 235] width 166 height 23
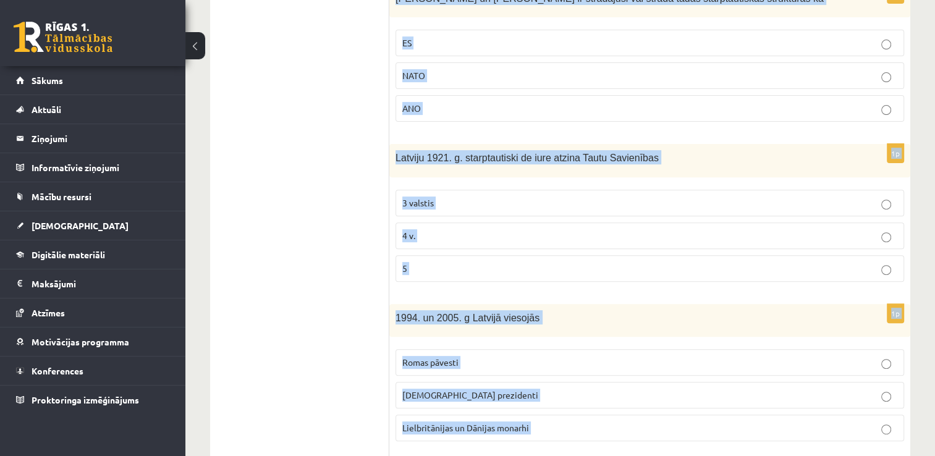
scroll to position [596, 0]
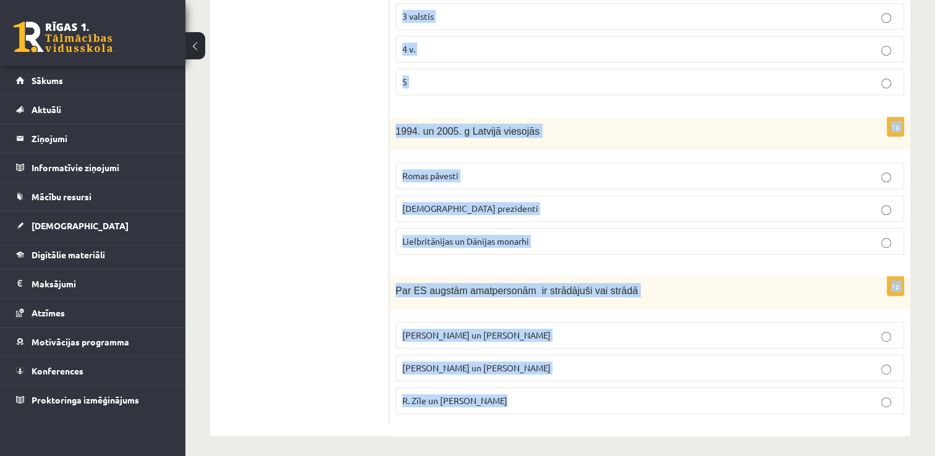
drag, startPoint x: 394, startPoint y: 156, endPoint x: 563, endPoint y: 407, distance: 303.4
click at [563, 407] on form "1p LR 1. brīvvalstī 1918.-40.g. ārlietu ministru amatu ieņēma Z. Meierovics un …" at bounding box center [650, 25] width 496 height 798
copy form "LR 1. brīvvalstī 1918.-40.g. ārlietu ministru amatu ieņēma Z. Meierovics un V. …"
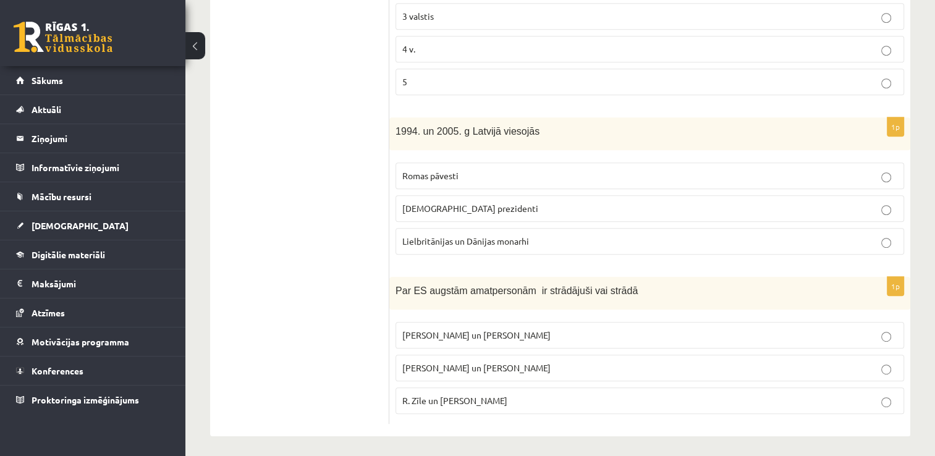
click at [311, 224] on ul "Tests A Tests B Tests C Tests D Tests E Tests F Izvērtējums!" at bounding box center [305, 25] width 167 height 798
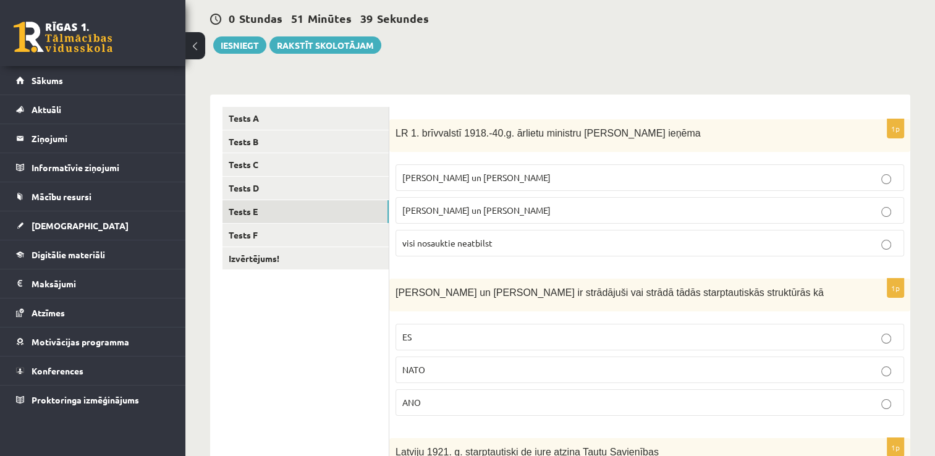
scroll to position [124, 0]
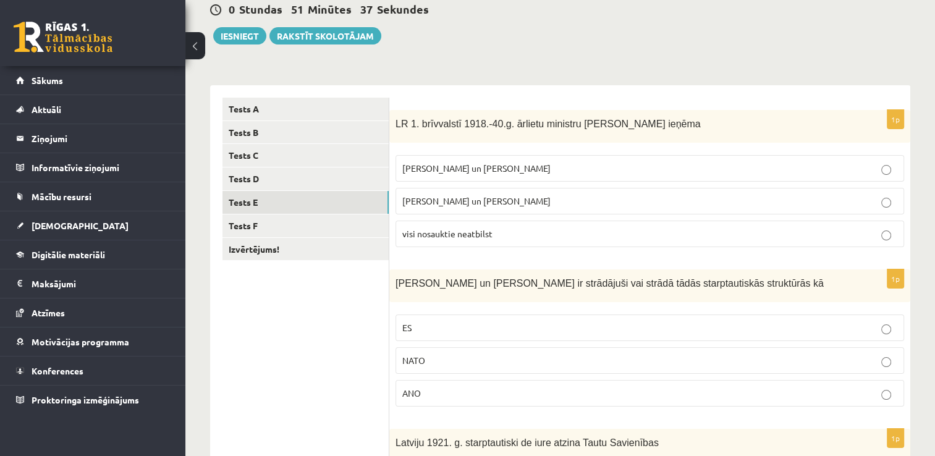
click at [582, 155] on label "Z. Meierovics un V. Munters" at bounding box center [649, 168] width 508 height 27
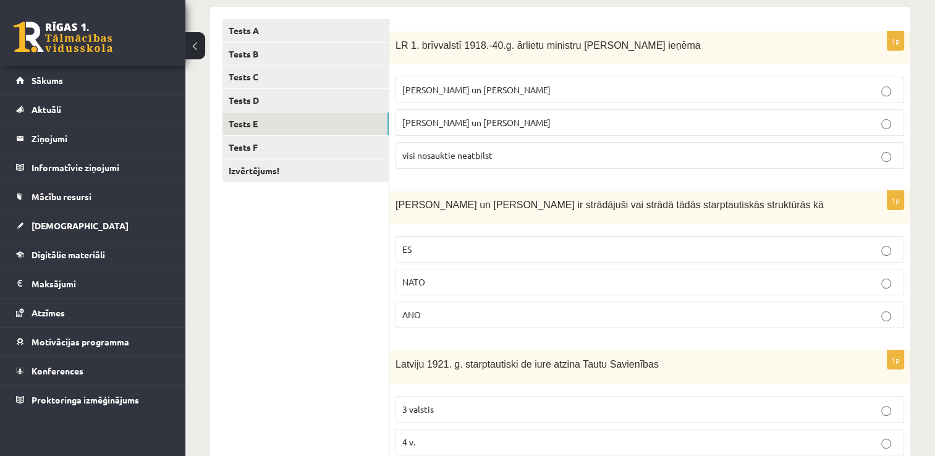
scroll to position [220, 0]
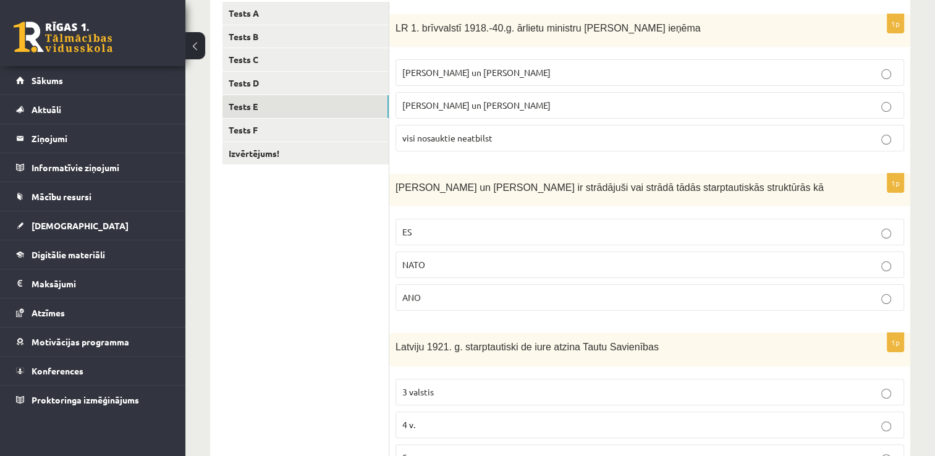
click at [671, 269] on p "NATO" at bounding box center [649, 264] width 495 height 13
click at [629, 221] on label "ES" at bounding box center [649, 232] width 508 height 27
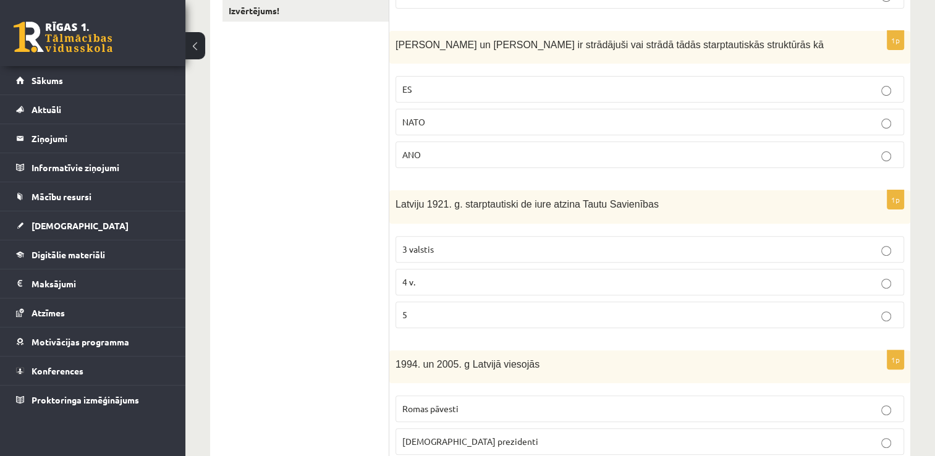
scroll to position [361, 0]
click at [633, 245] on p "3 valstis" at bounding box center [649, 250] width 495 height 13
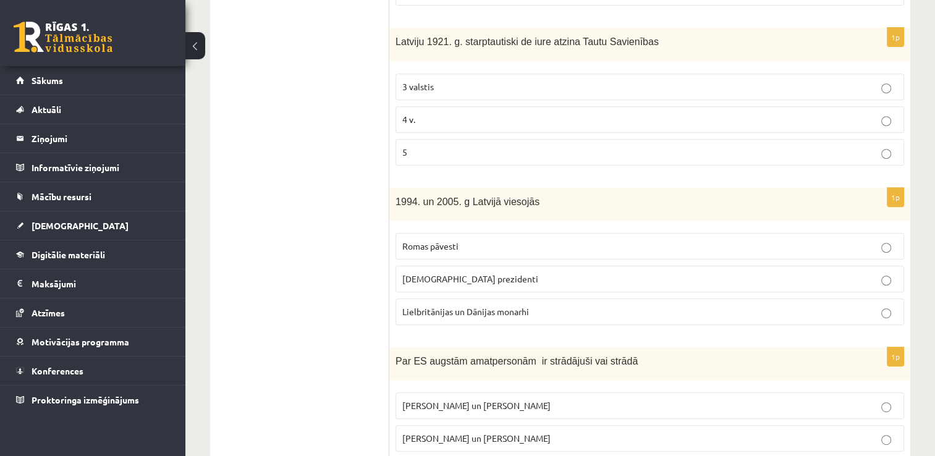
scroll to position [526, 0]
click at [547, 311] on p "Lielbritānijas un Dānijas monarhi" at bounding box center [649, 310] width 495 height 13
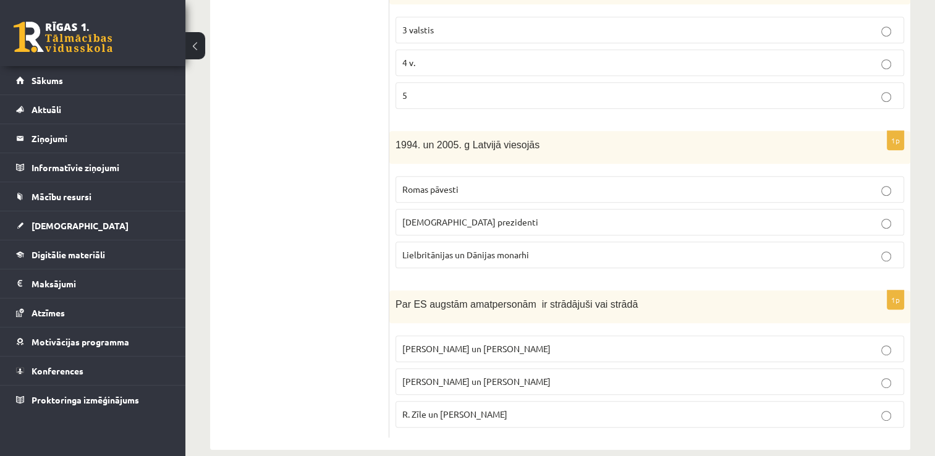
scroll to position [596, 0]
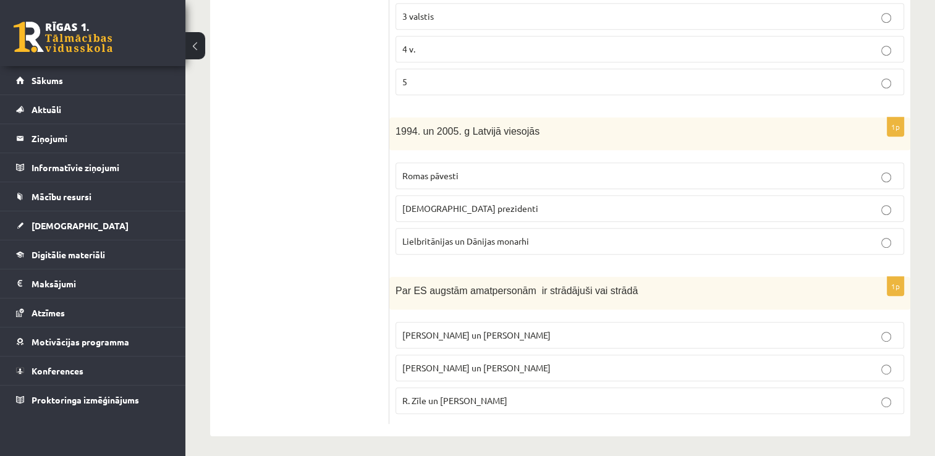
click at [564, 404] on label "R. Zīle un V.Dombrovskis" at bounding box center [649, 400] width 508 height 27
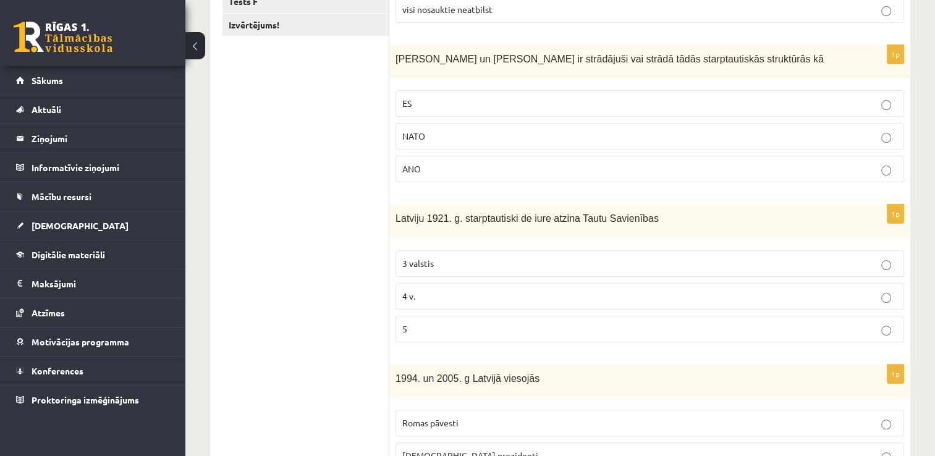
scroll to position [347, 0]
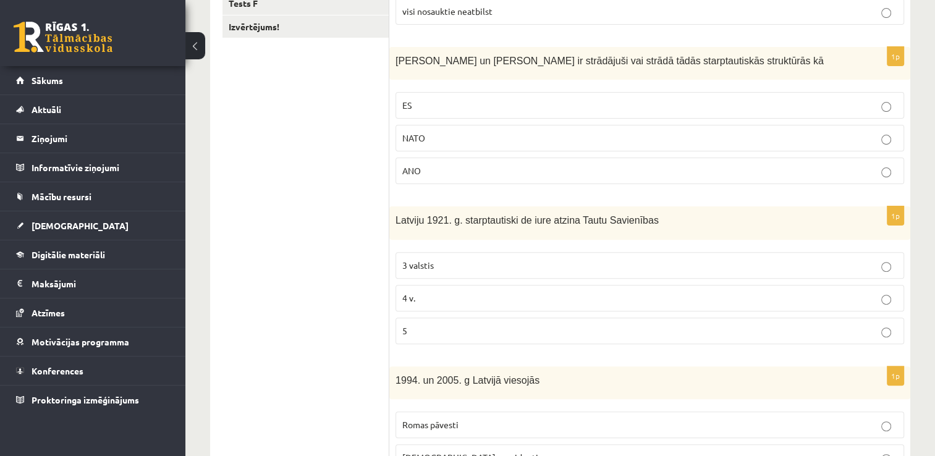
click at [492, 330] on p "5" at bounding box center [649, 330] width 495 height 13
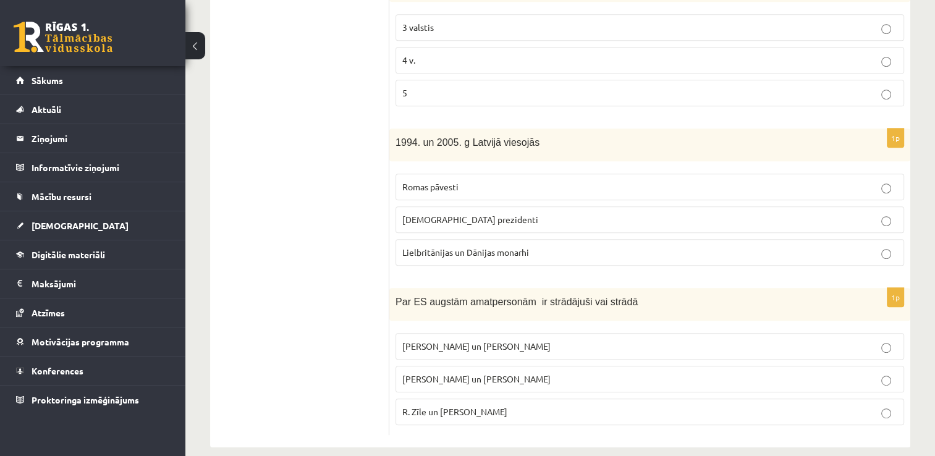
scroll to position [596, 0]
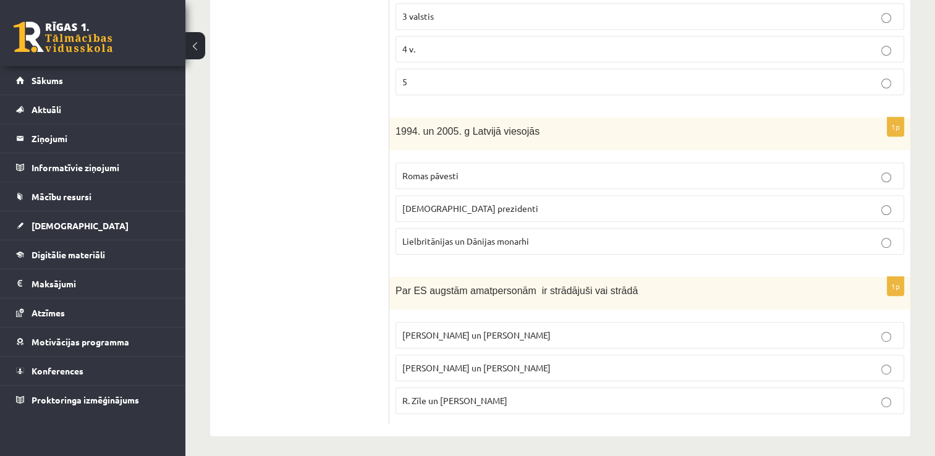
click at [484, 214] on label "ASV prezidenti" at bounding box center [649, 208] width 508 height 27
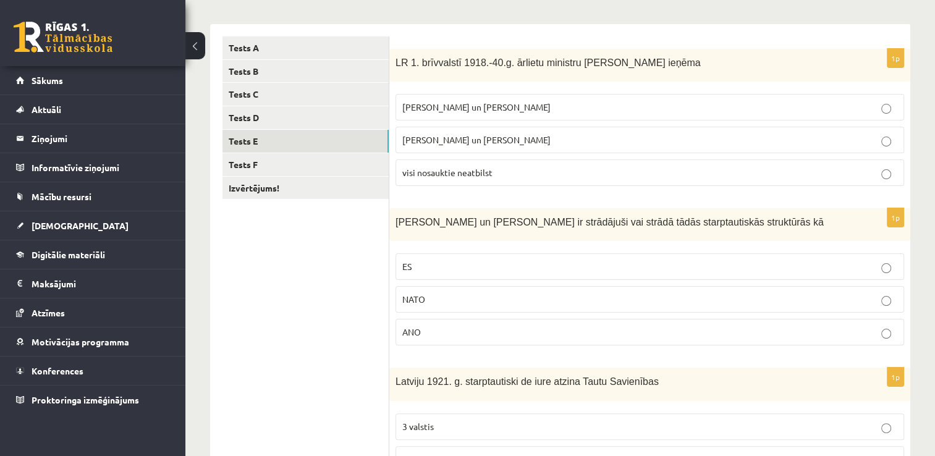
scroll to position [162, 0]
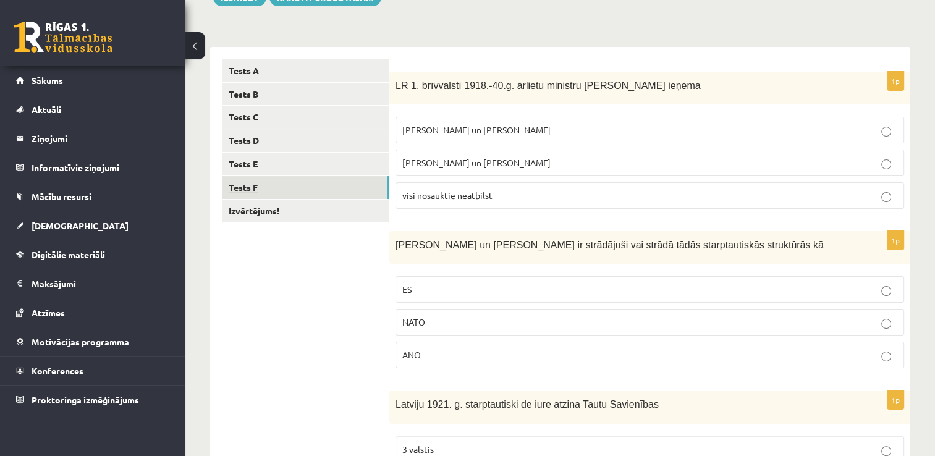
click at [316, 193] on link "Tests F" at bounding box center [305, 187] width 166 height 23
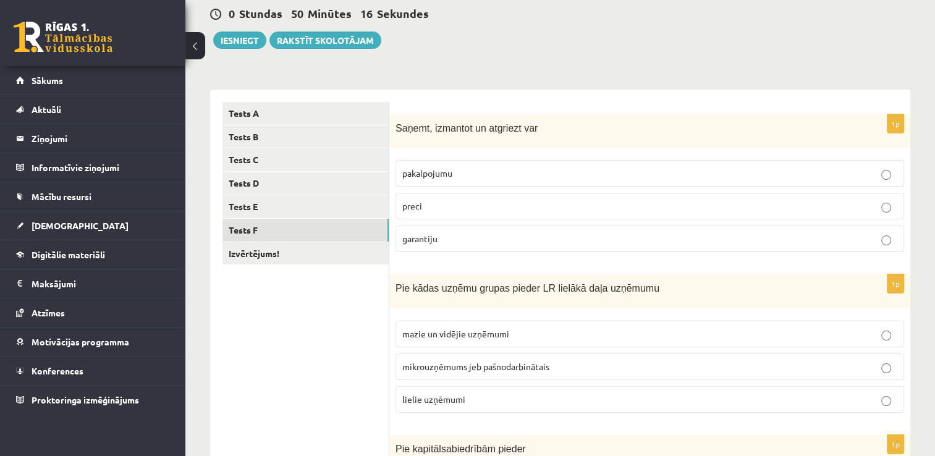
scroll to position [121, 0]
click at [444, 204] on p "preci" at bounding box center [649, 204] width 495 height 13
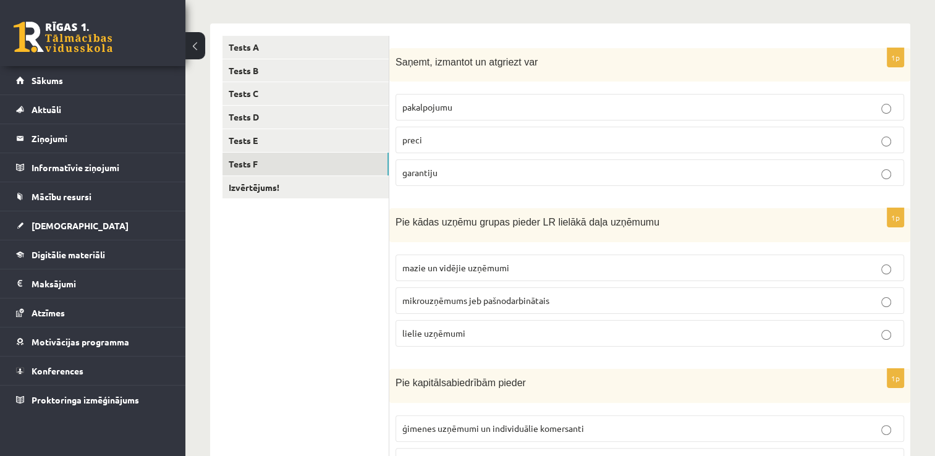
scroll to position [191, 0]
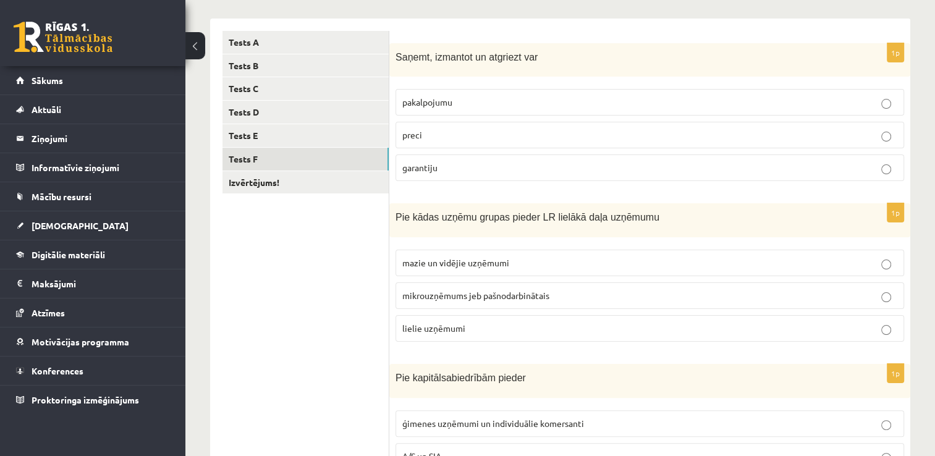
click at [536, 258] on p "mazie un vidējie uzņēmumi" at bounding box center [649, 262] width 495 height 13
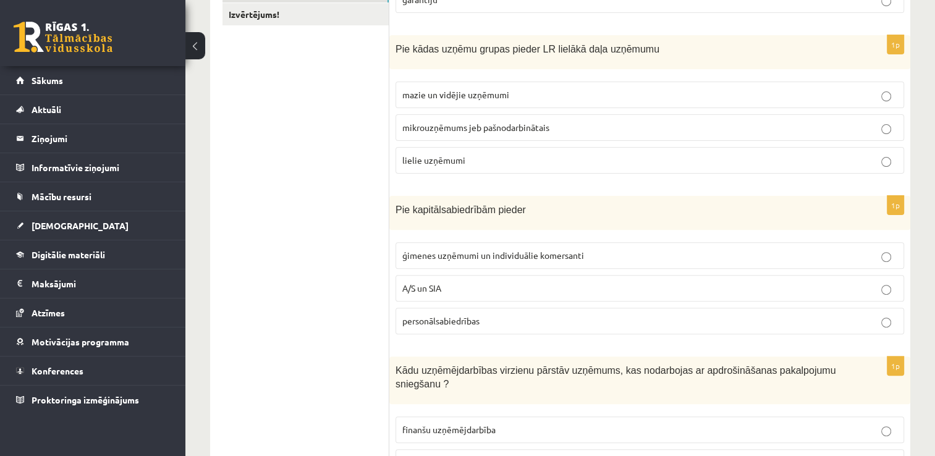
scroll to position [358, 0]
click at [482, 322] on p "personālsabiedrības" at bounding box center [649, 322] width 495 height 13
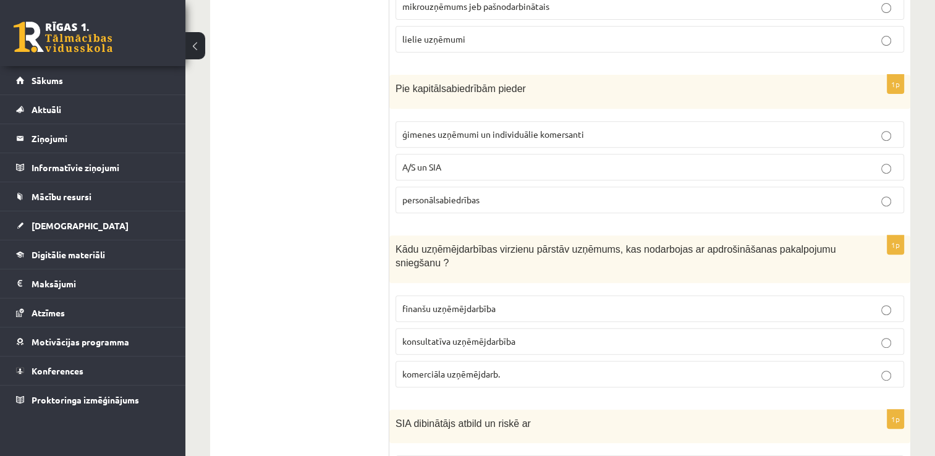
scroll to position [492, 0]
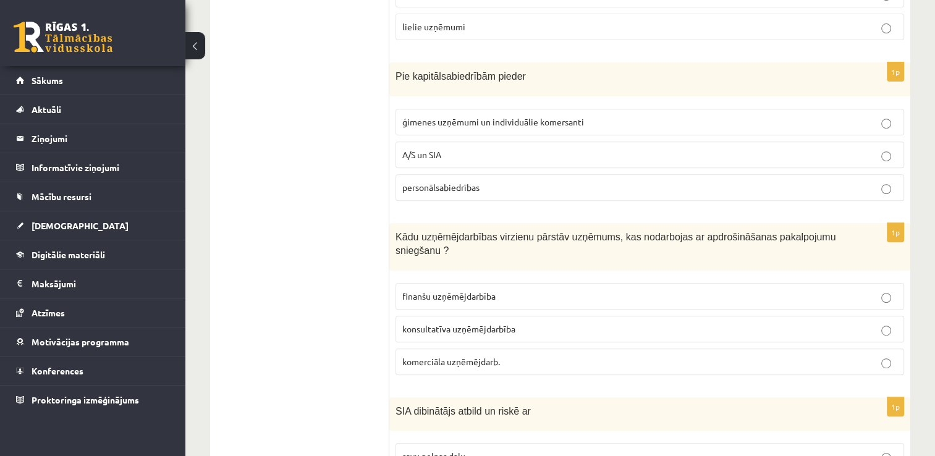
click at [679, 355] on p "komerciāla uzņēmējdarb." at bounding box center [649, 361] width 495 height 13
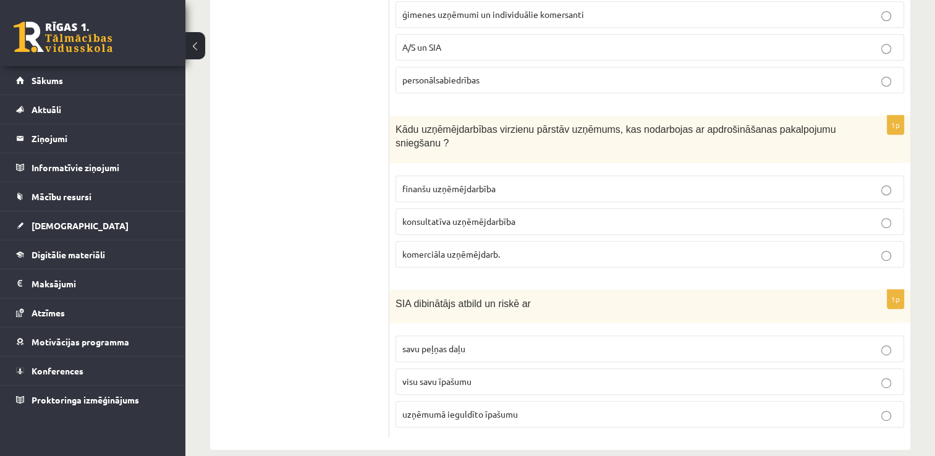
scroll to position [600, 0]
click at [529, 403] on label "uzņēmumā ieguldīto īpašumu" at bounding box center [649, 413] width 508 height 27
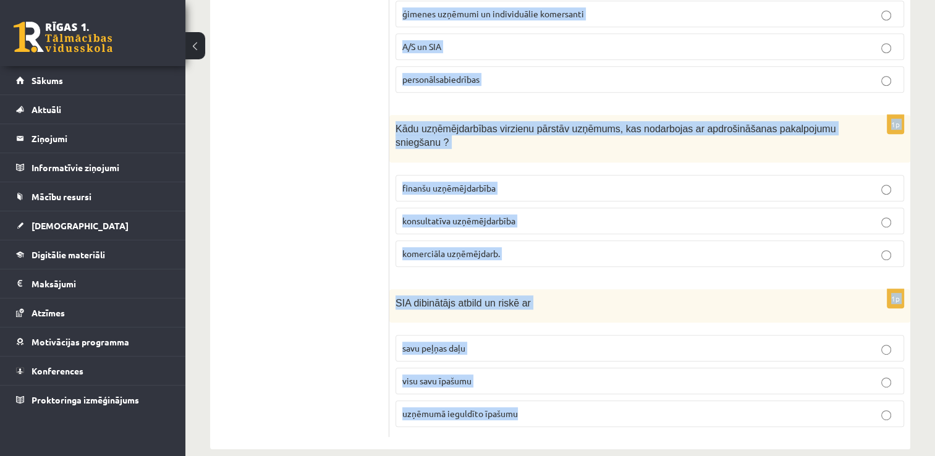
drag, startPoint x: 397, startPoint y: 87, endPoint x: 671, endPoint y: 399, distance: 415.4
click at [671, 399] on form "1p Saņemt, izmantot un atgriezt var pakalpojumu preci garantiju 1p Pie kādas uz…" at bounding box center [650, 29] width 496 height 816
copy form "Saņemt, izmantot un atgriezt var pakalpojumu preci garantiju 1p Pie kādas uzņēm…"
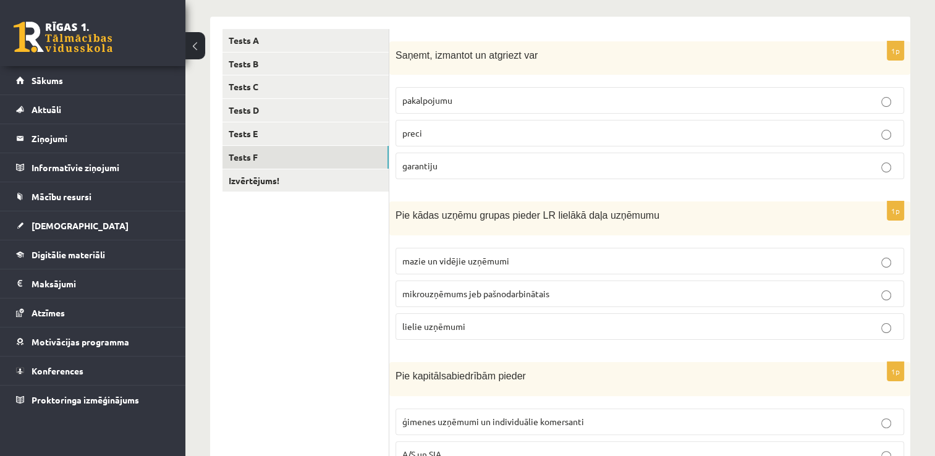
scroll to position [194, 0]
click at [600, 90] on label "pakalpojumu" at bounding box center [649, 99] width 508 height 27
click at [465, 140] on label "preci" at bounding box center [649, 132] width 508 height 27
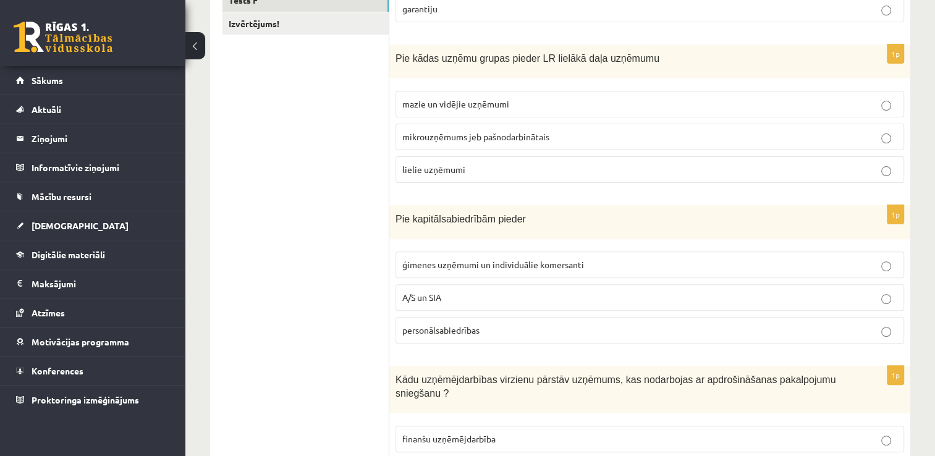
scroll to position [364, 0]
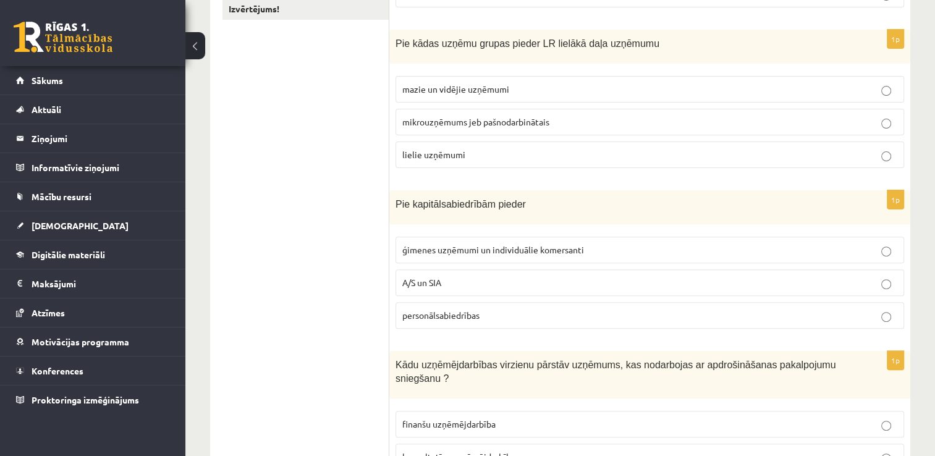
click at [768, 280] on p "A/S un SIA" at bounding box center [649, 282] width 495 height 13
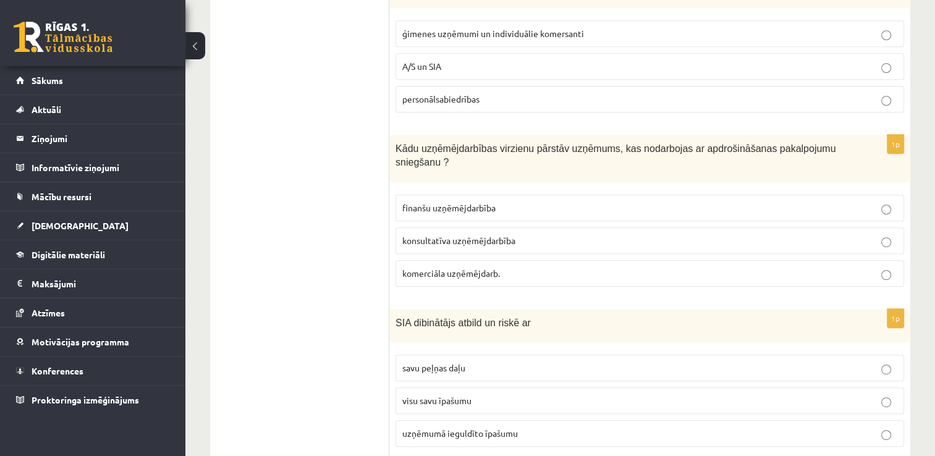
scroll to position [600, 0]
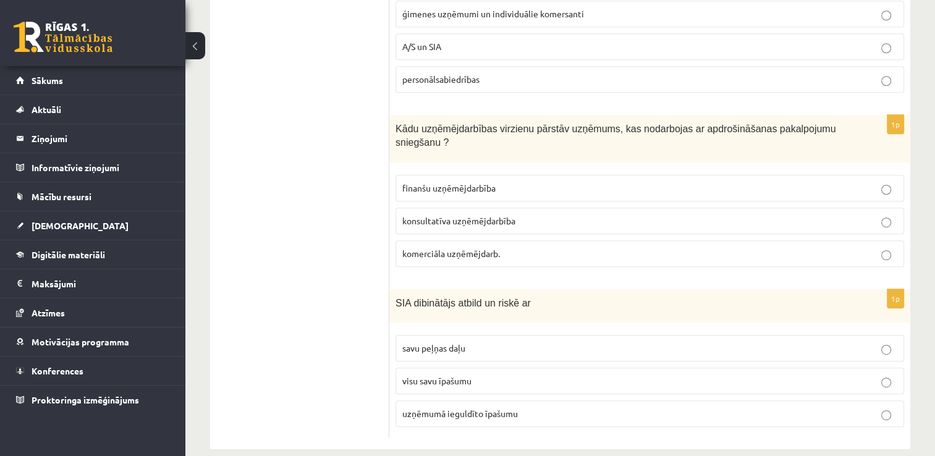
click at [504, 182] on p "finanšu uzņēmējdarbība" at bounding box center [649, 188] width 495 height 13
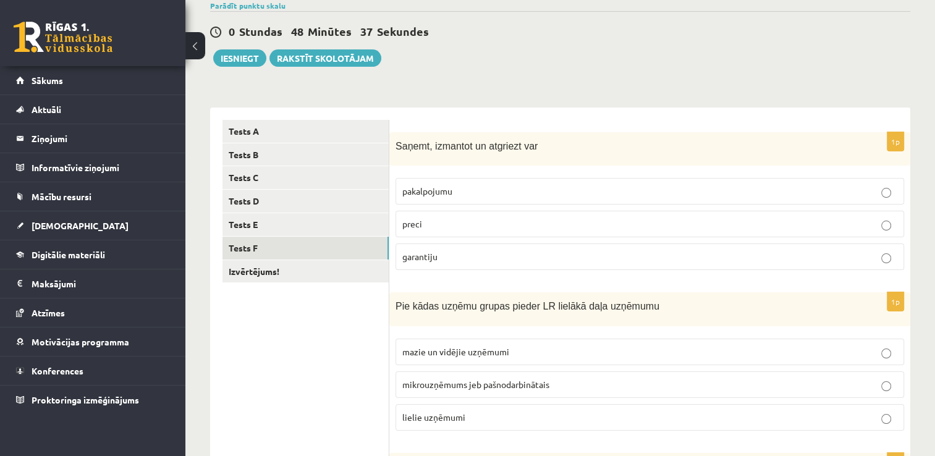
scroll to position [65, 0]
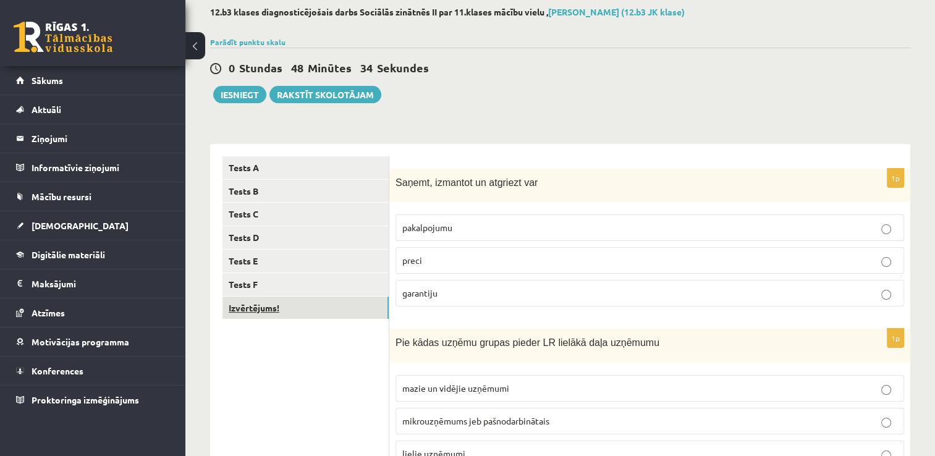
click at [328, 308] on link "Izvērtējums!" at bounding box center [305, 308] width 166 height 23
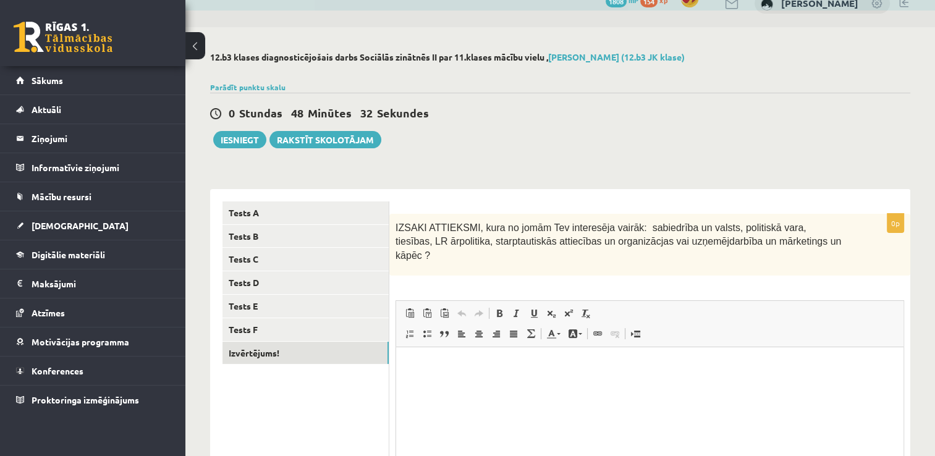
scroll to position [0, 0]
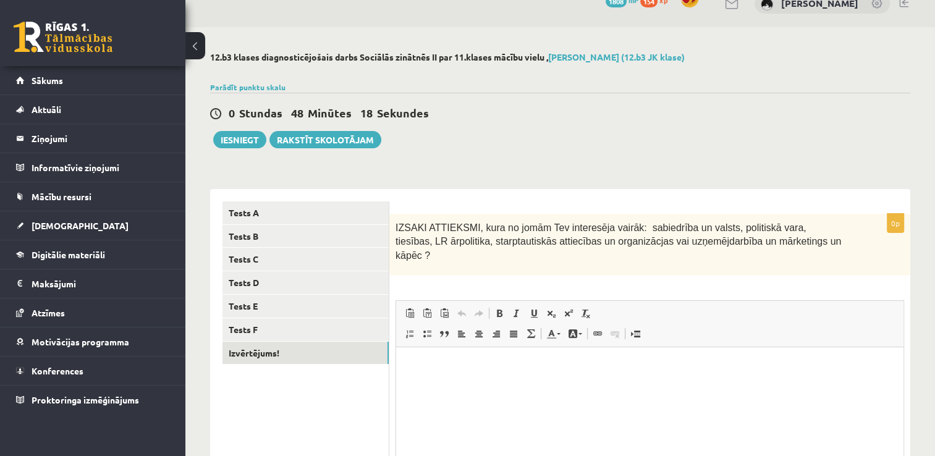
click at [579, 253] on div "IZSAKI ATTIEKSMI, kura no jomām Tev interesēja vairāk: sabiedrība un valsts, po…" at bounding box center [649, 245] width 521 height 62
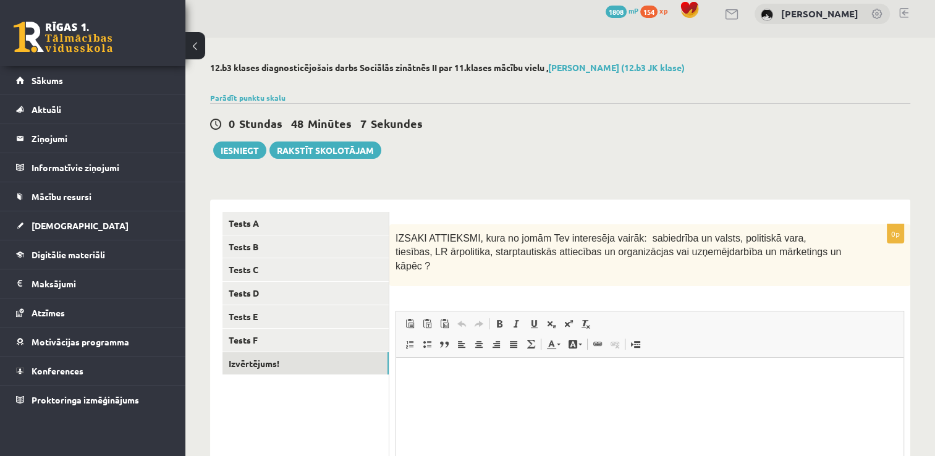
scroll to position [10, 0]
click at [238, 153] on button "Iesniegt" at bounding box center [239, 149] width 53 height 17
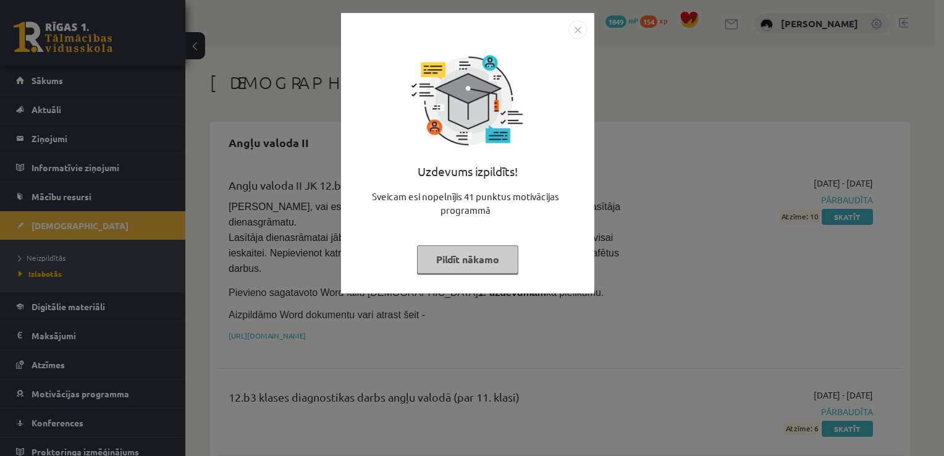
click at [578, 33] on img "Close" at bounding box center [577, 29] width 19 height 19
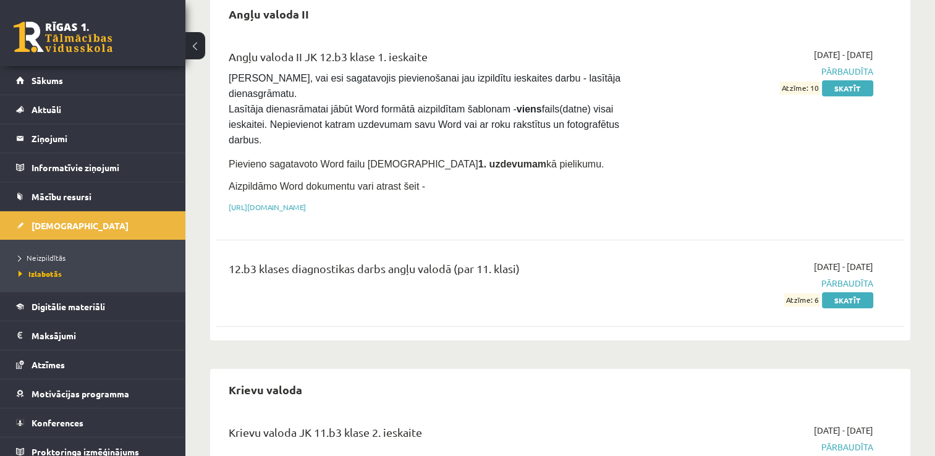
scroll to position [95, 0]
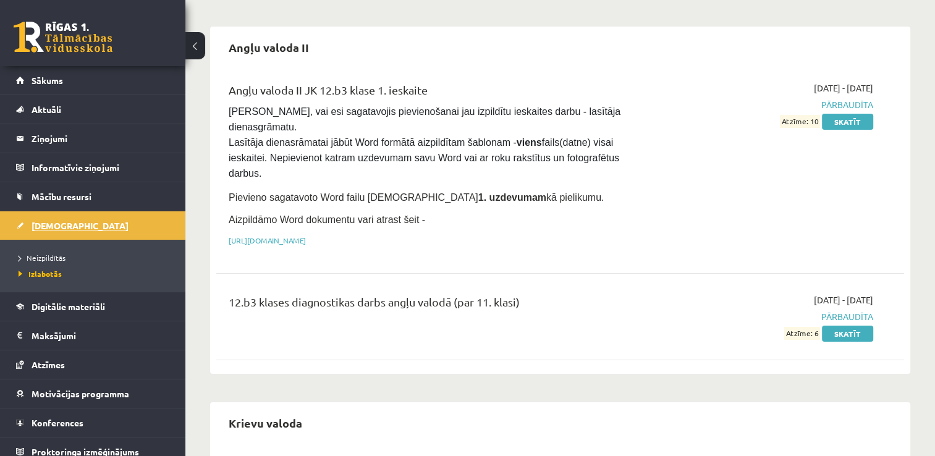
click at [48, 229] on span "[DEMOGRAPHIC_DATA]" at bounding box center [80, 225] width 97 height 11
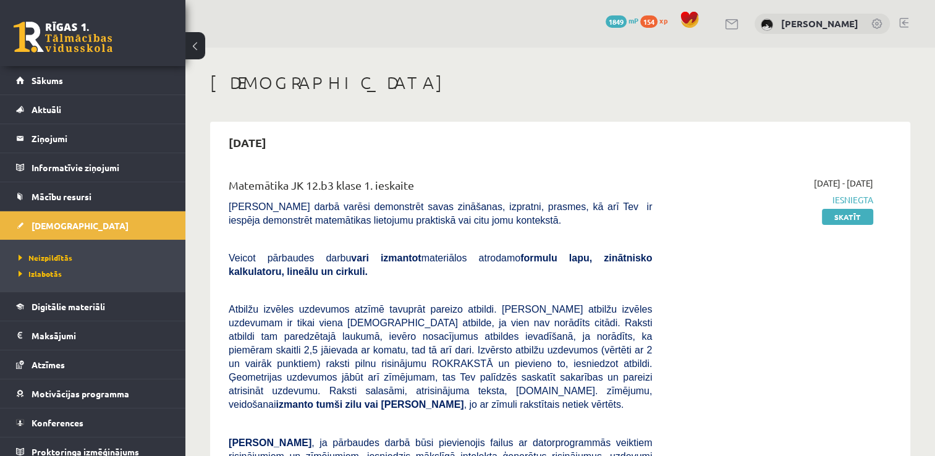
click at [903, 23] on link at bounding box center [903, 23] width 9 height 10
